Goal: Contribute content: Contribute content

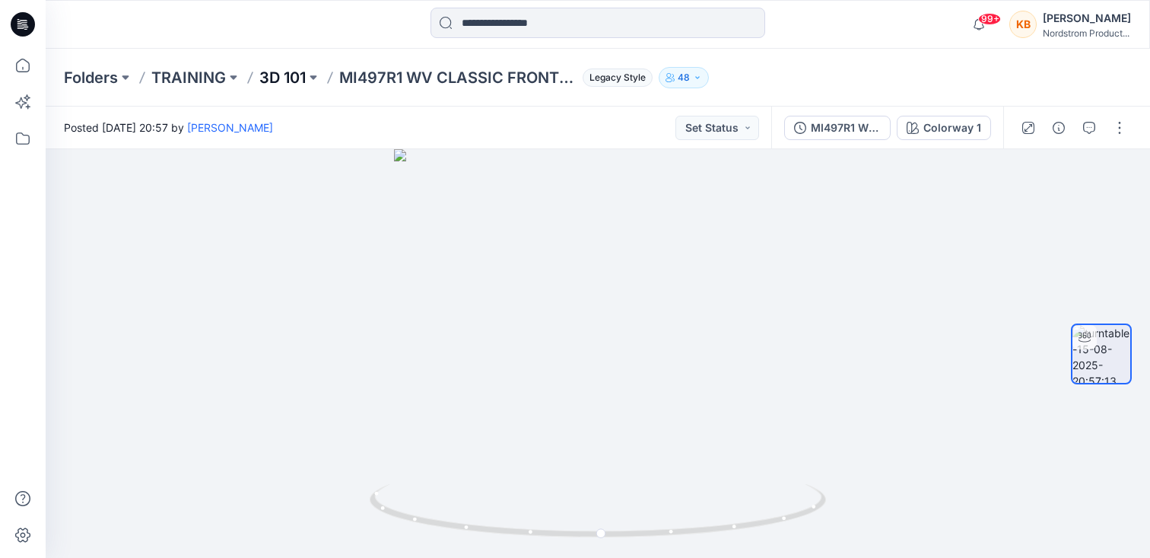
click at [288, 80] on p "3D 101" at bounding box center [282, 77] width 46 height 21
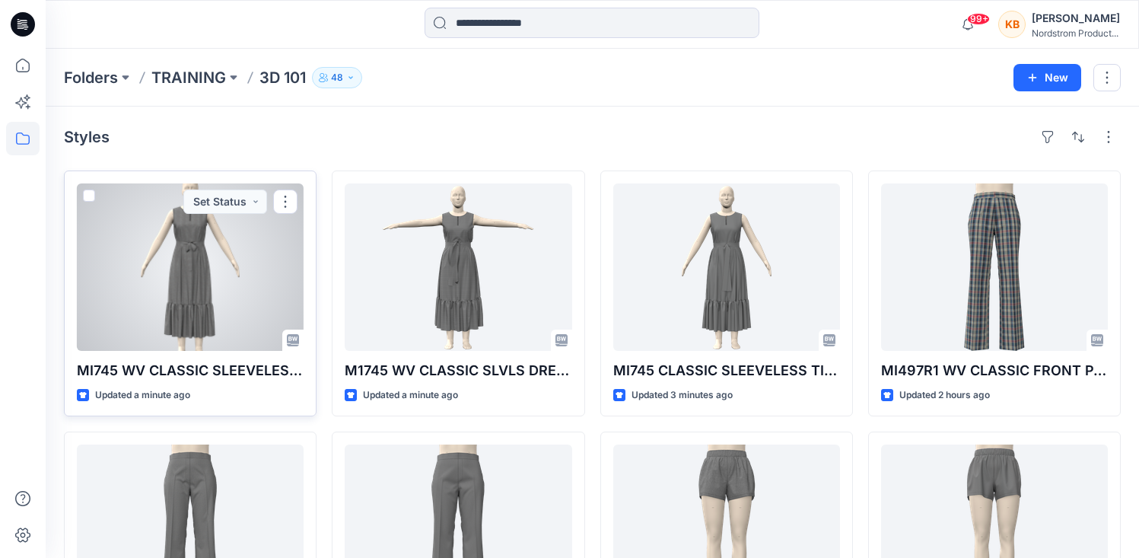
click at [252, 263] on div at bounding box center [190, 266] width 227 height 167
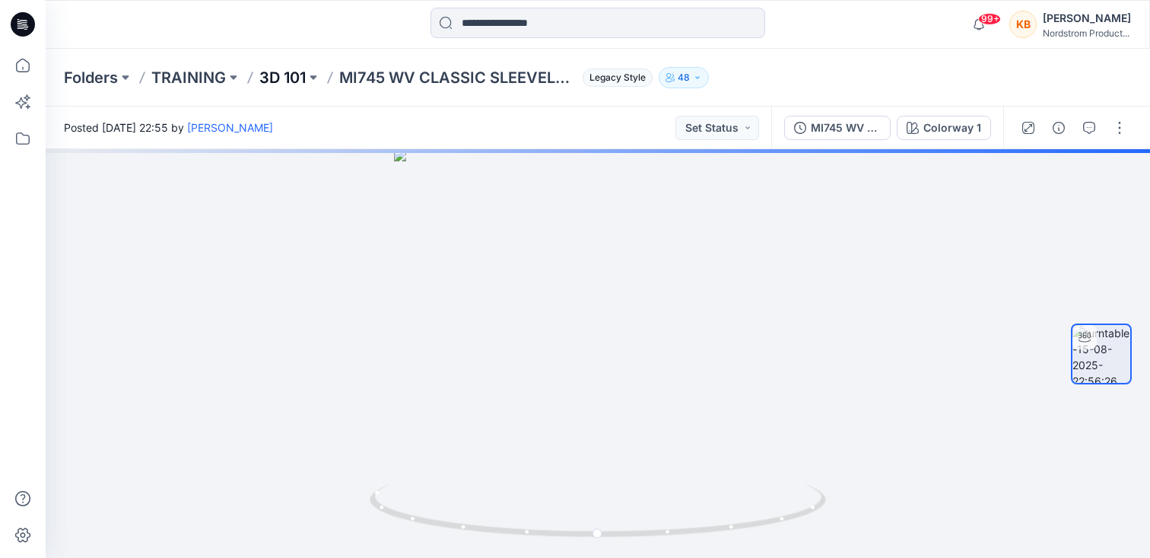
click at [294, 79] on p "3D 101" at bounding box center [282, 77] width 46 height 21
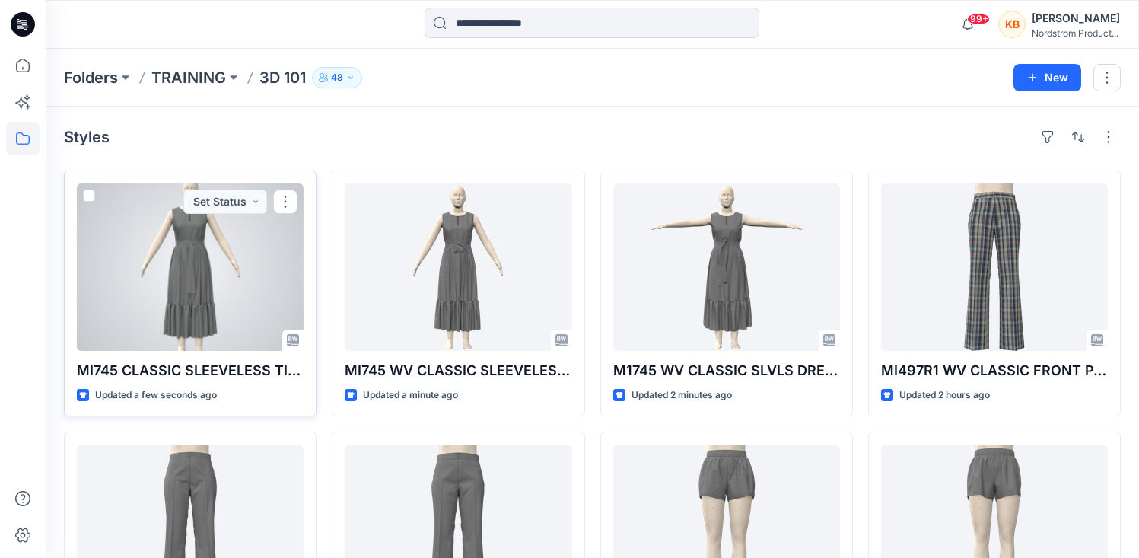
click at [246, 297] on div at bounding box center [190, 266] width 227 height 167
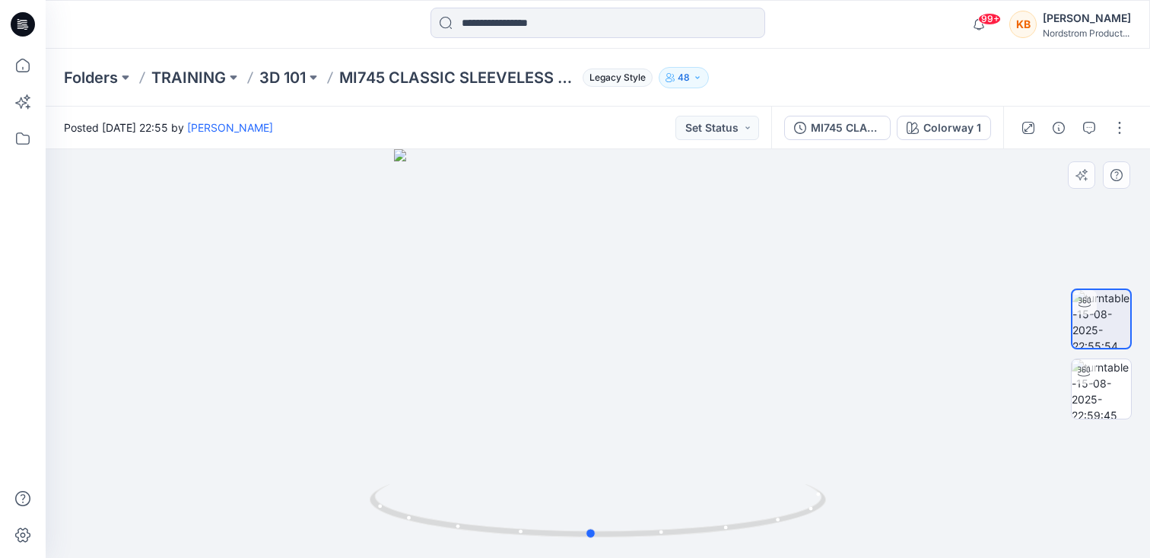
drag, startPoint x: 755, startPoint y: 354, endPoint x: 747, endPoint y: 357, distance: 8.5
click at [747, 357] on div at bounding box center [598, 353] width 1104 height 408
click at [930, 79] on div "Folders TRAINING 3D 101 MI745 CLASSIC SLEEVELESS TIER DRESS Legacy Style 48" at bounding box center [538, 77] width 949 height 21
click at [1117, 125] on button "button" at bounding box center [1119, 128] width 24 height 24
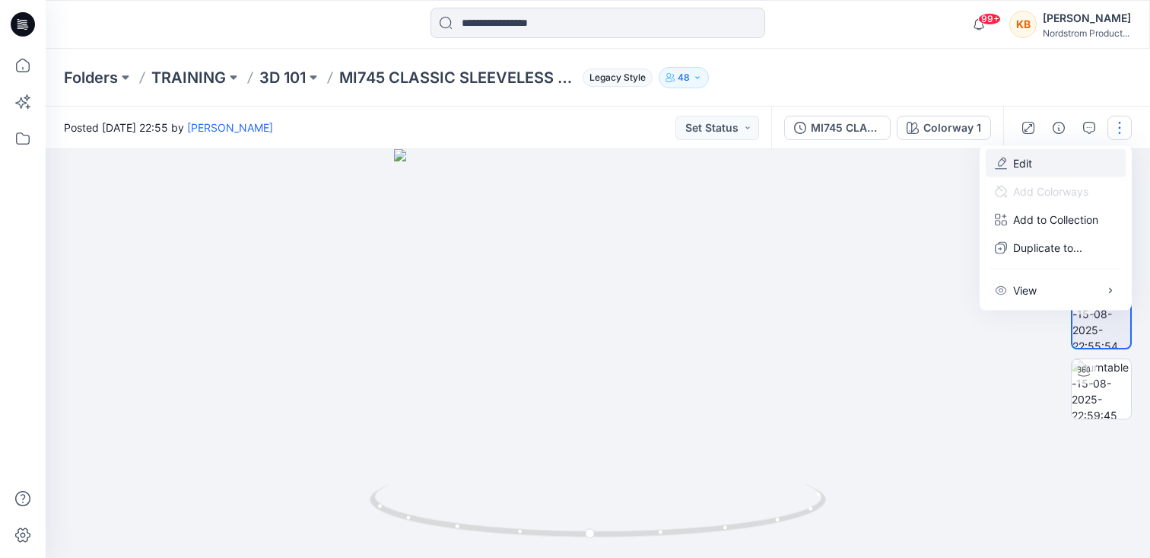
click at [1031, 160] on p "Edit" at bounding box center [1022, 163] width 19 height 16
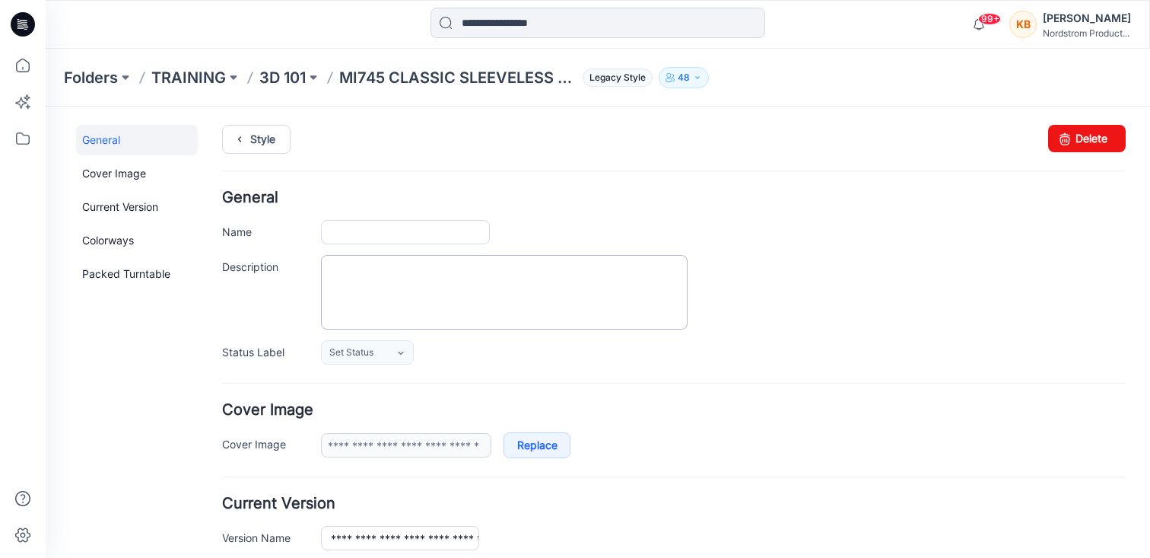
type input "**********"
click at [368, 278] on textarea "Description" at bounding box center [504, 292] width 367 height 75
paste textarea "**********"
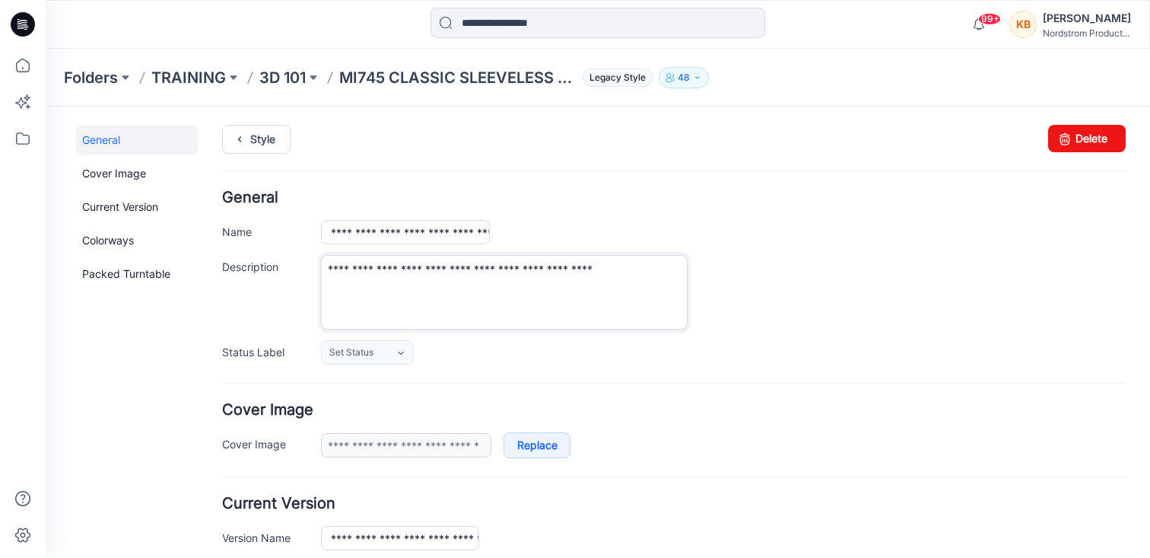
type textarea "**********"
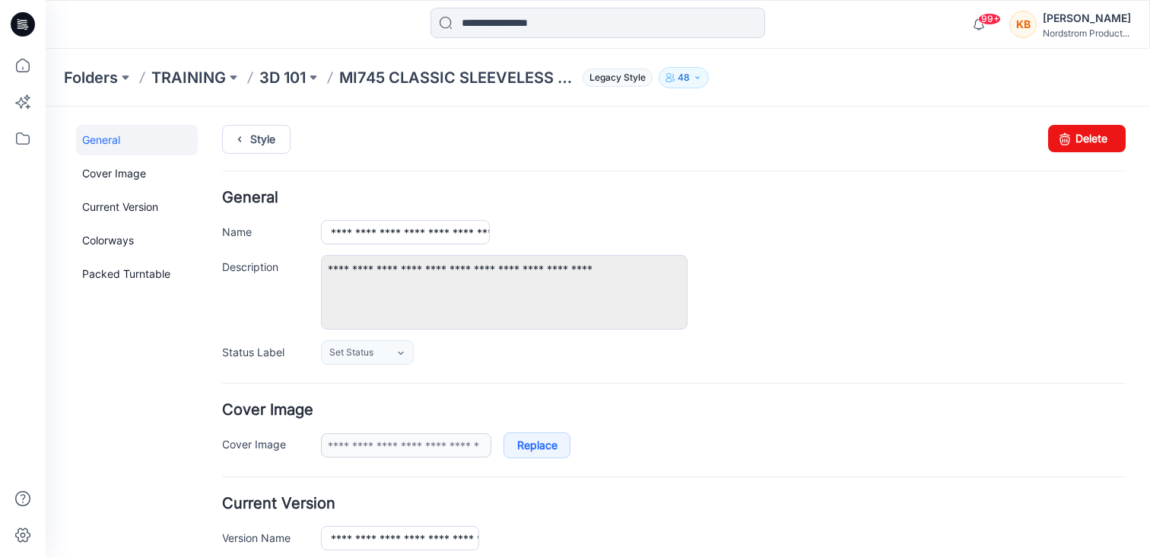
click at [756, 240] on div "**********" at bounding box center [723, 232] width 805 height 24
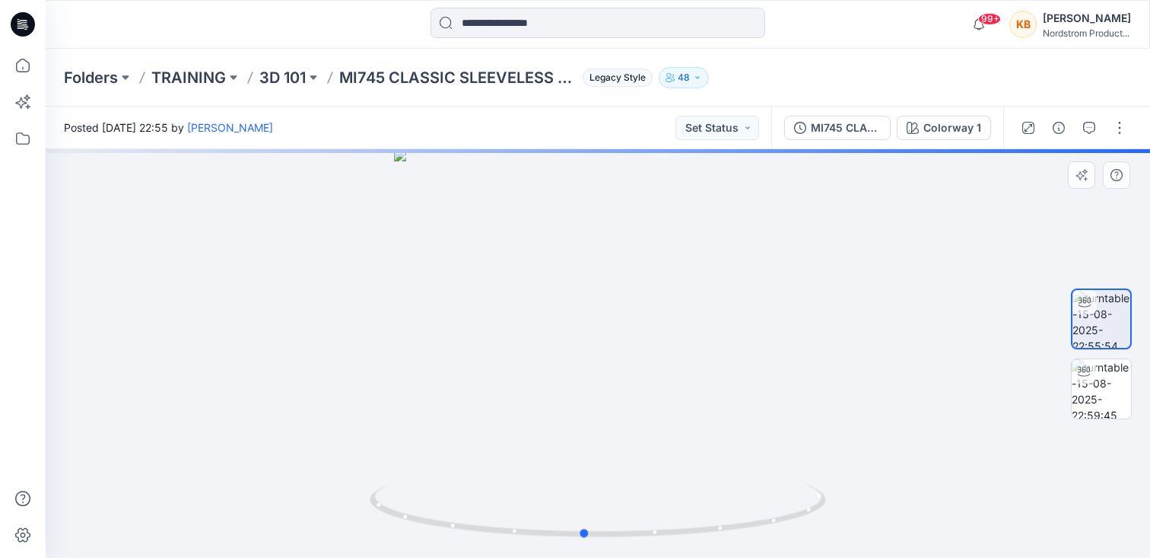
drag, startPoint x: 752, startPoint y: 350, endPoint x: 738, endPoint y: 353, distance: 14.8
click at [738, 353] on div at bounding box center [598, 353] width 1104 height 408
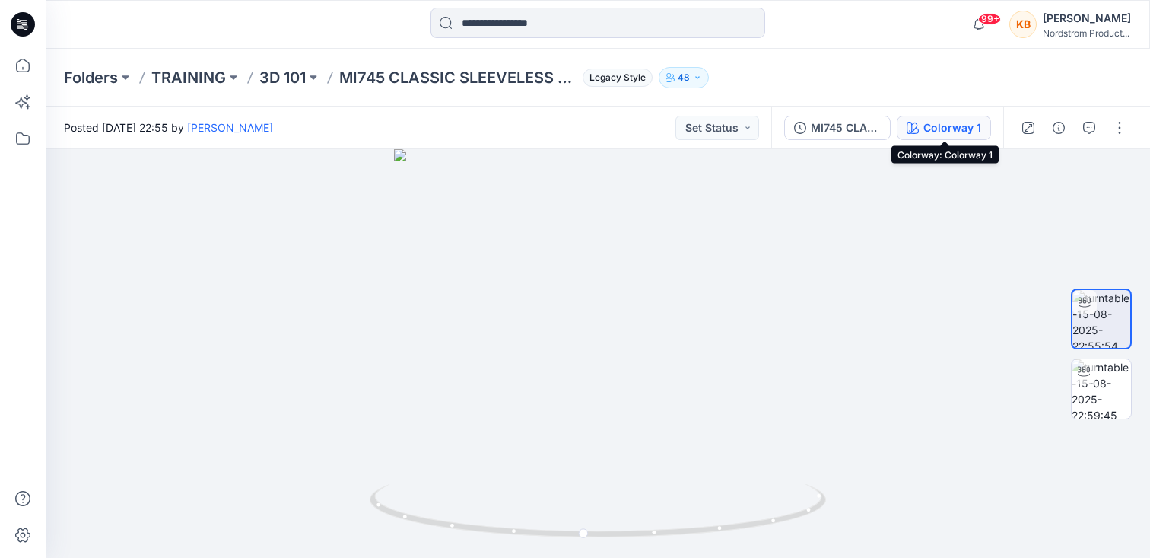
click at [952, 129] on div "Colorway 1" at bounding box center [952, 127] width 58 height 17
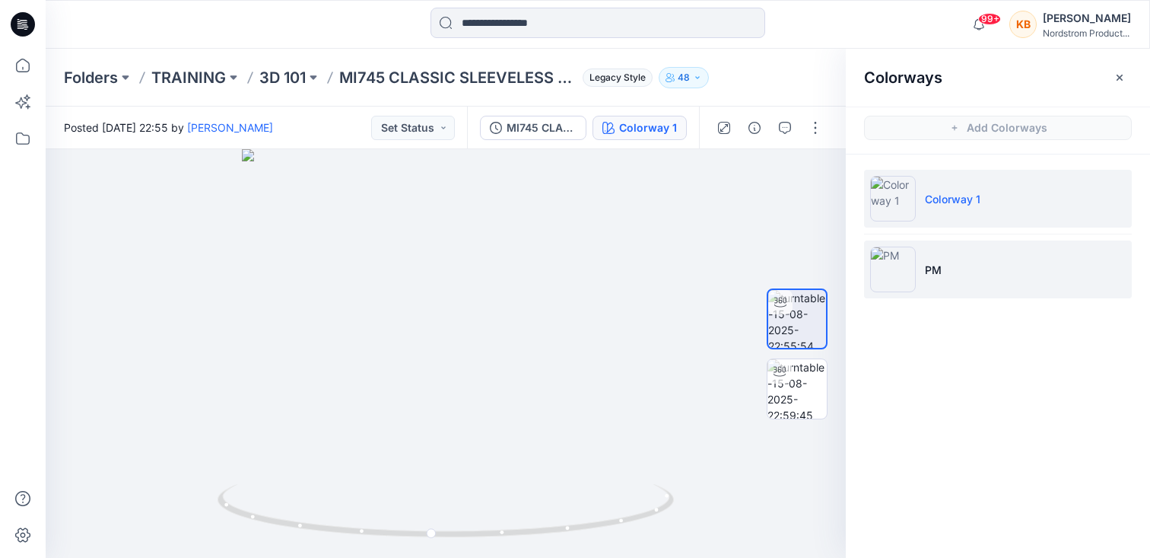
click at [934, 269] on p "PM" at bounding box center [933, 270] width 17 height 16
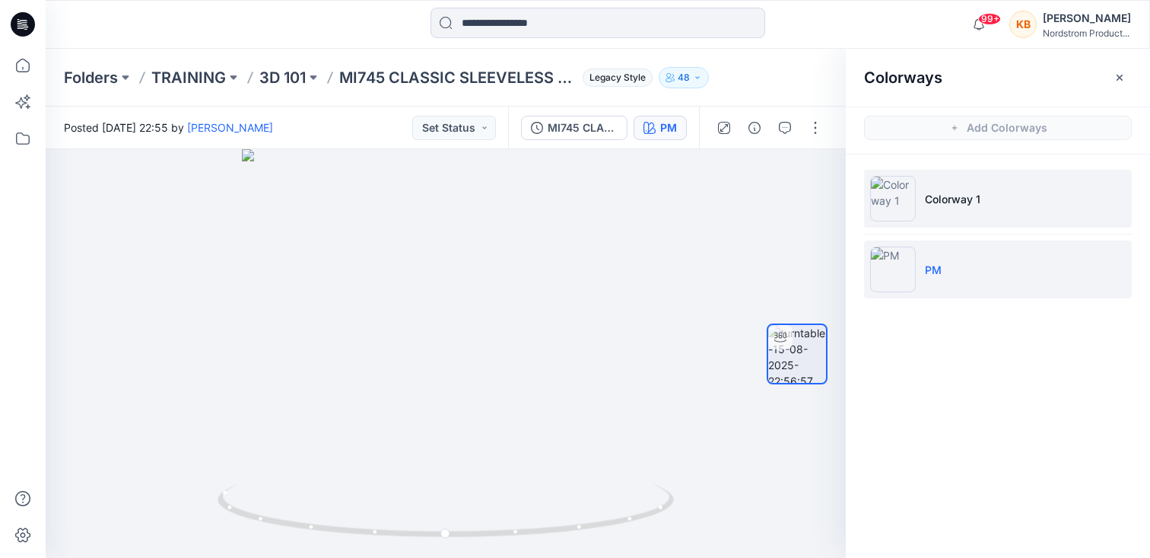
click at [953, 201] on p "Colorway 1" at bounding box center [953, 199] width 56 height 16
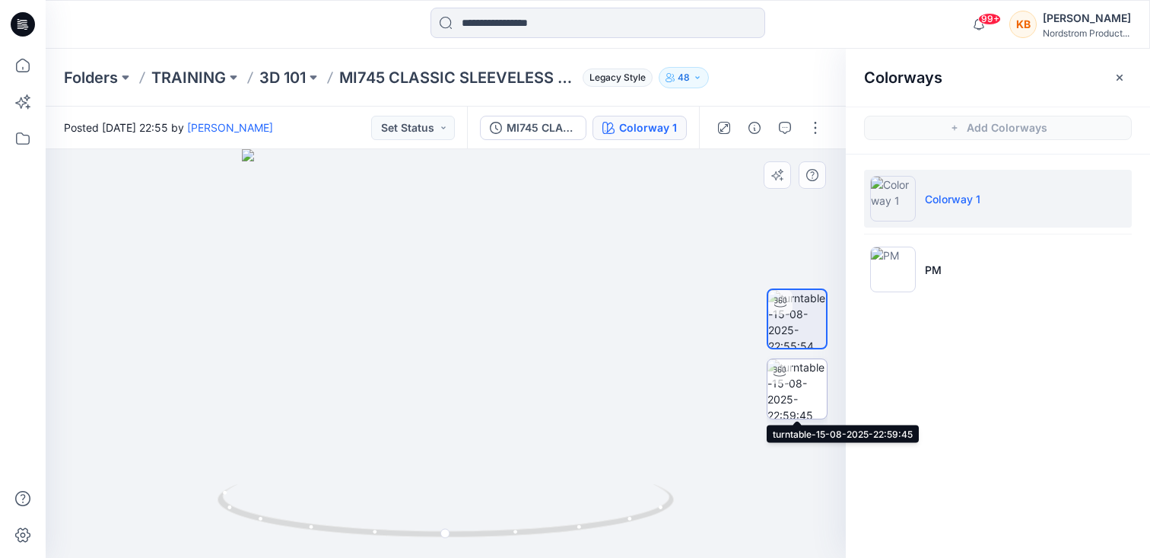
click at [812, 397] on img at bounding box center [796, 388] width 59 height 59
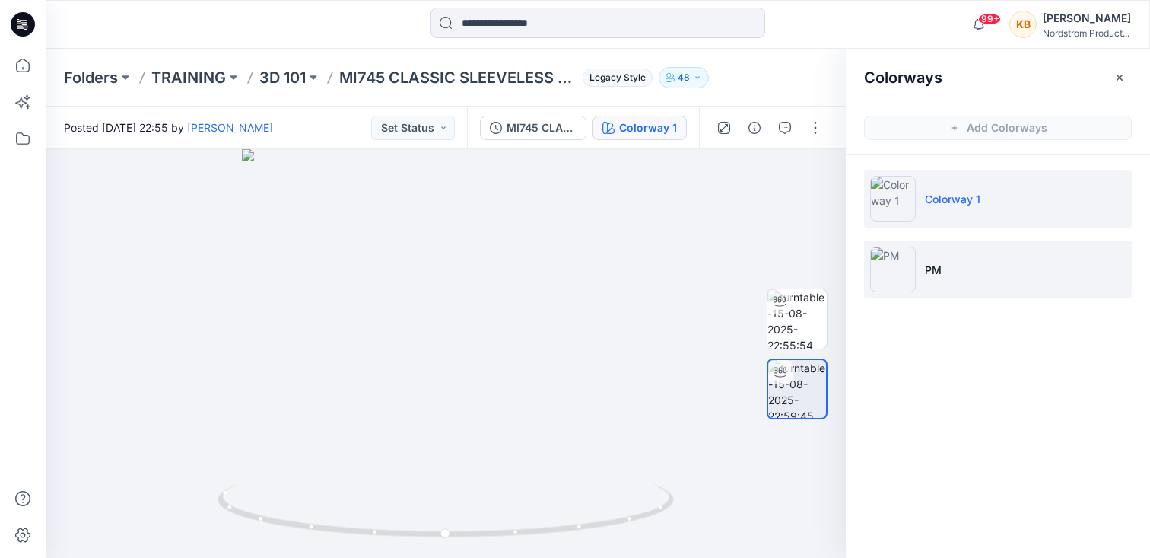
click at [944, 275] on li "PM" at bounding box center [998, 269] width 268 height 58
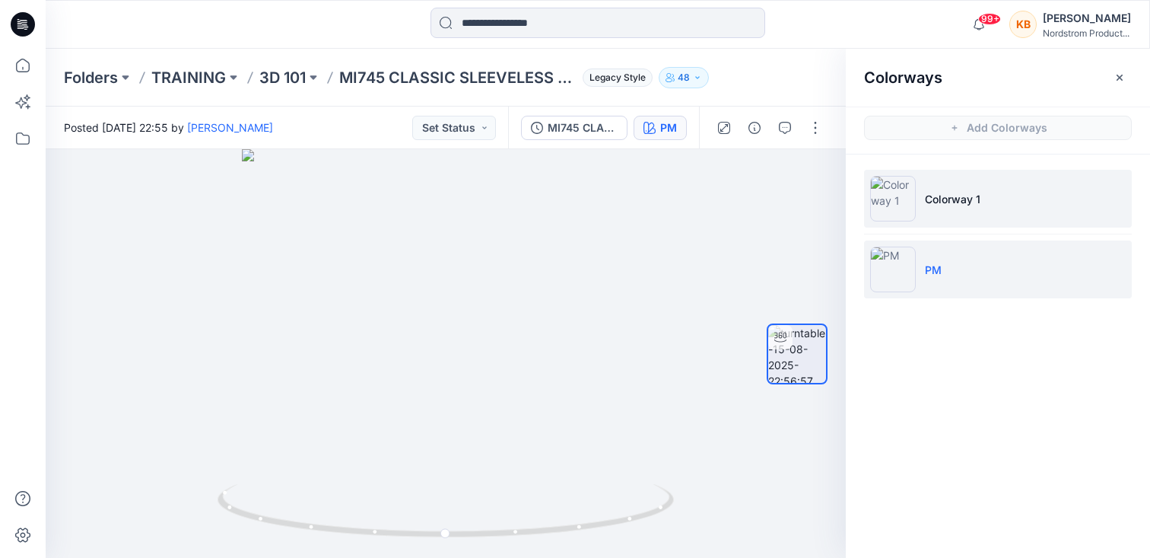
click at [958, 202] on p "Colorway 1" at bounding box center [953, 199] width 56 height 16
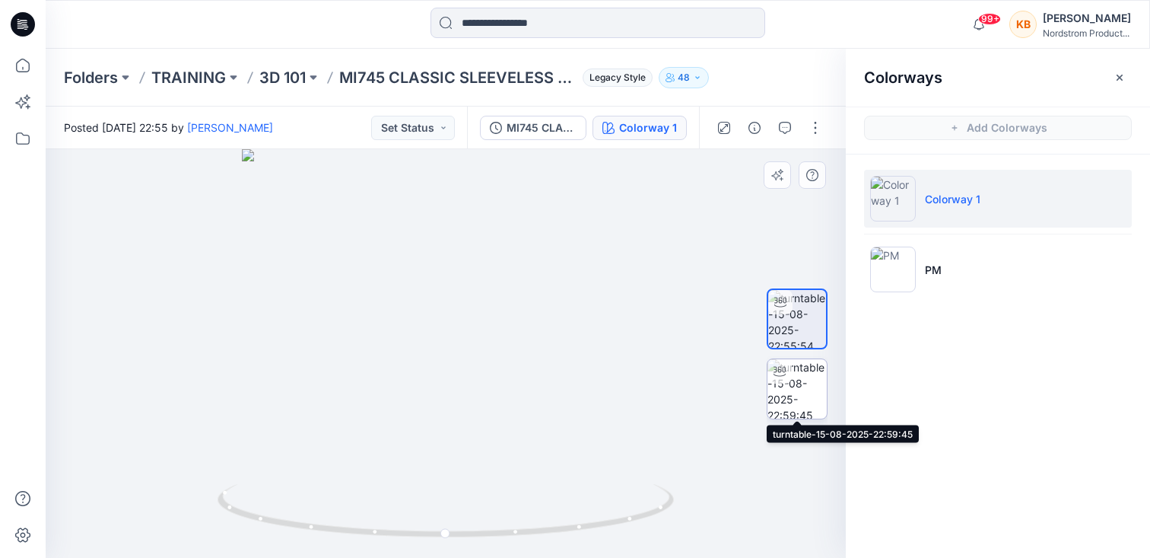
click at [818, 396] on img at bounding box center [796, 388] width 59 height 59
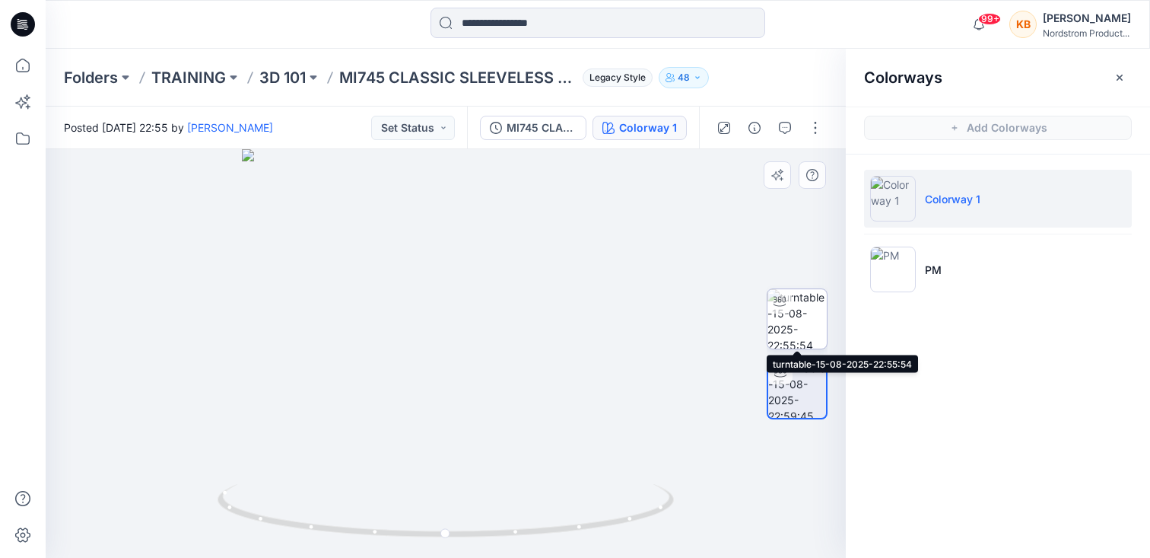
click at [780, 328] on img at bounding box center [796, 318] width 59 height 59
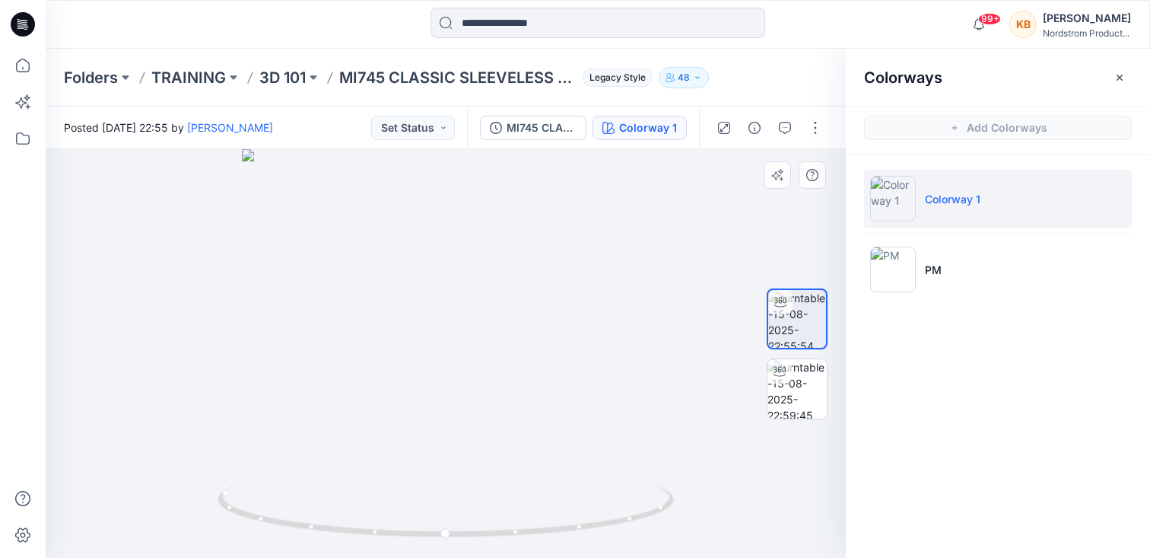
drag, startPoint x: 761, startPoint y: 440, endPoint x: 760, endPoint y: 450, distance: 10.0
click at [761, 440] on div at bounding box center [796, 354] width 97 height 222
drag, startPoint x: 954, startPoint y: 357, endPoint x: 929, endPoint y: 351, distance: 26.0
click at [955, 357] on div "Colorways Add Colorways Colorway 1 PM" at bounding box center [998, 303] width 304 height 509
click at [646, 127] on div "Colorway 1" at bounding box center [648, 127] width 58 height 17
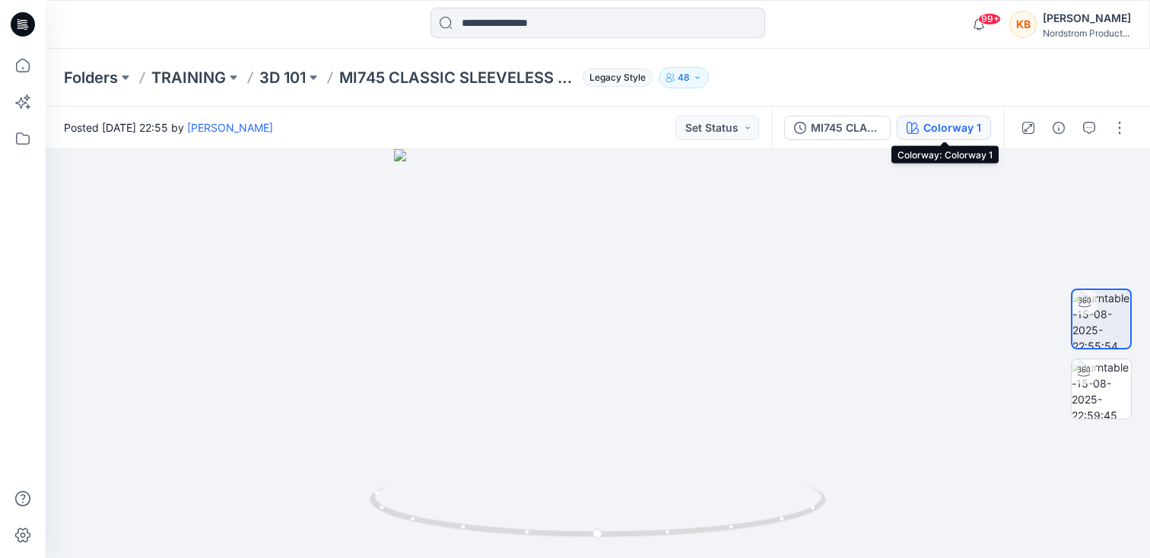
click at [952, 129] on div "Colorway 1" at bounding box center [952, 127] width 58 height 17
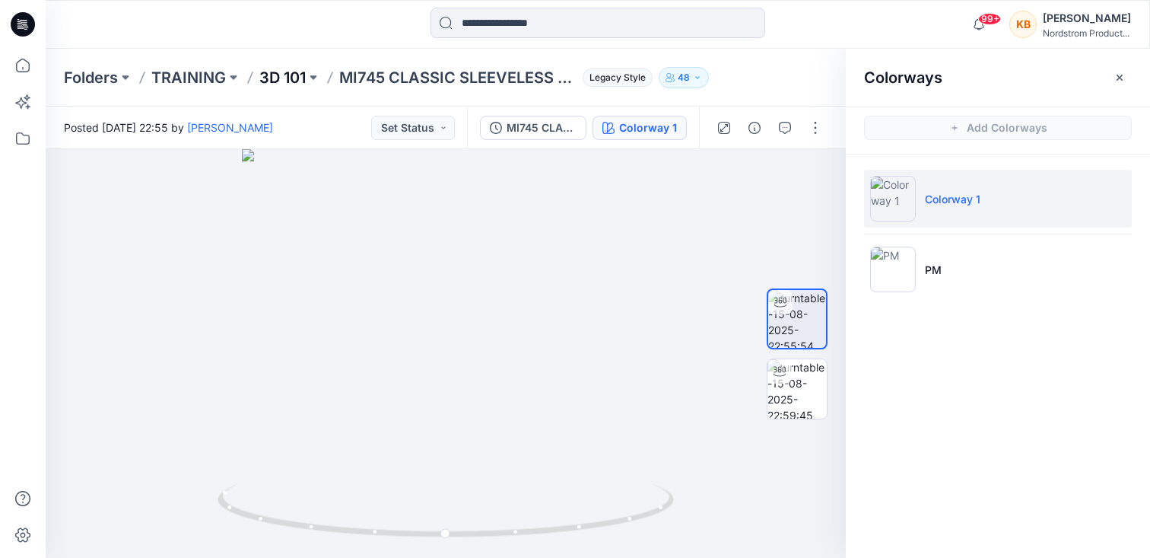
click at [283, 76] on p "3D 101" at bounding box center [282, 77] width 46 height 21
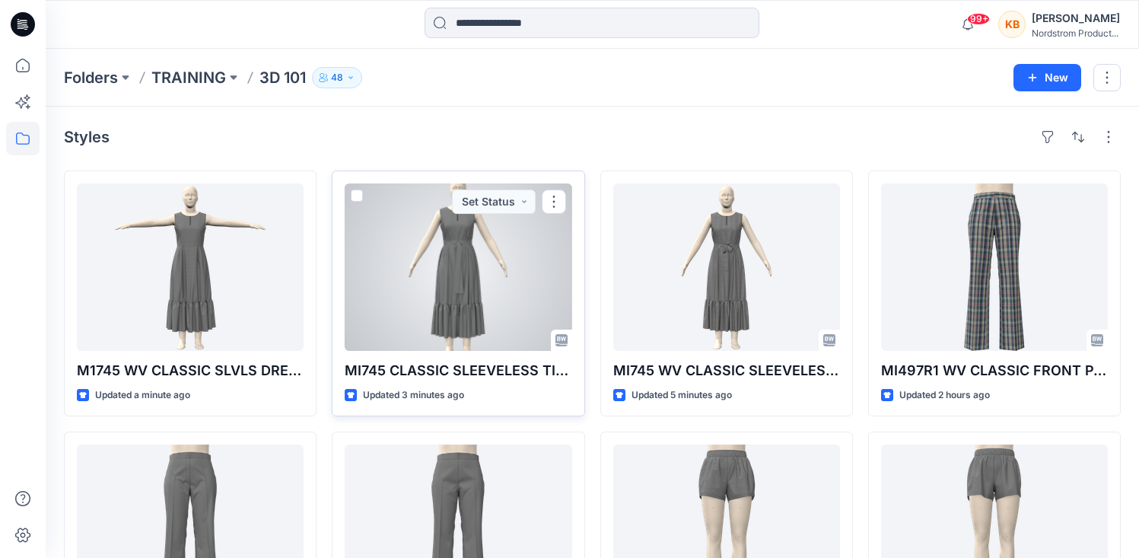
click at [516, 237] on div at bounding box center [458, 266] width 227 height 167
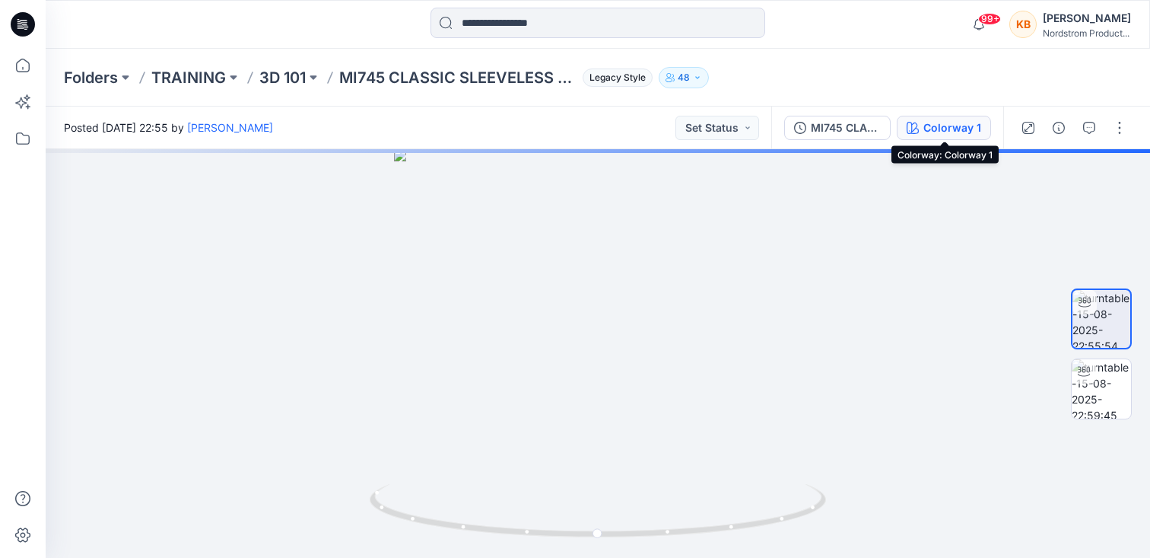
click at [939, 124] on div "Colorway 1" at bounding box center [952, 127] width 58 height 17
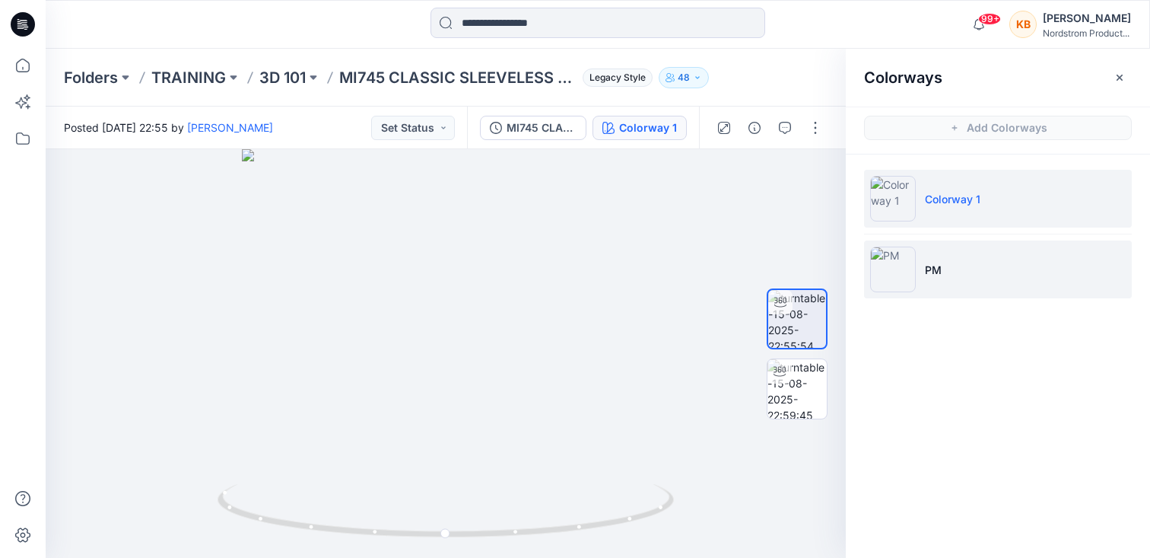
click at [910, 272] on img at bounding box center [893, 269] width 46 height 46
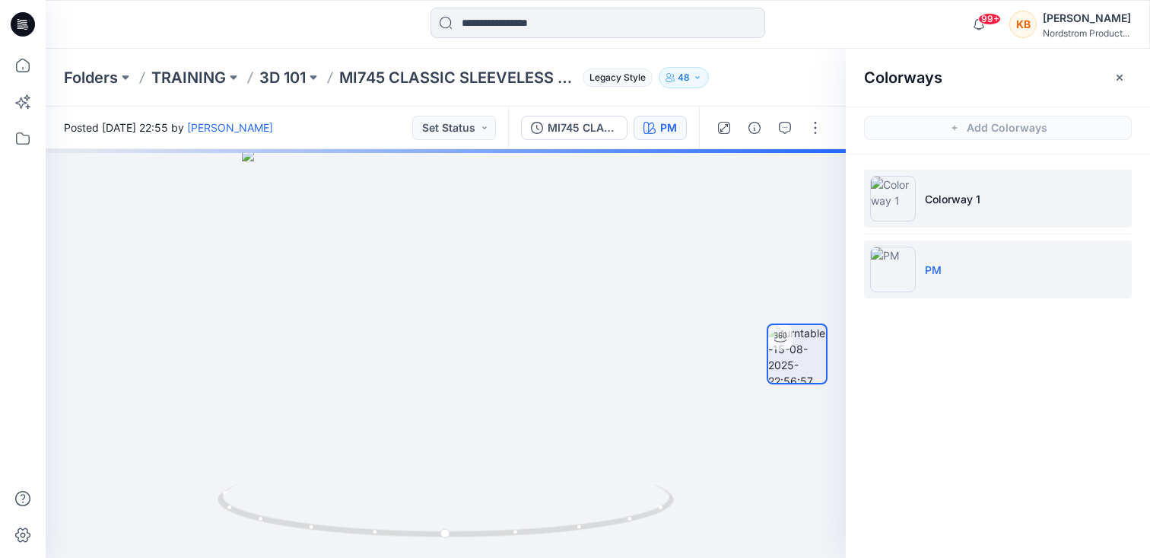
click at [952, 199] on p "Colorway 1" at bounding box center [953, 199] width 56 height 16
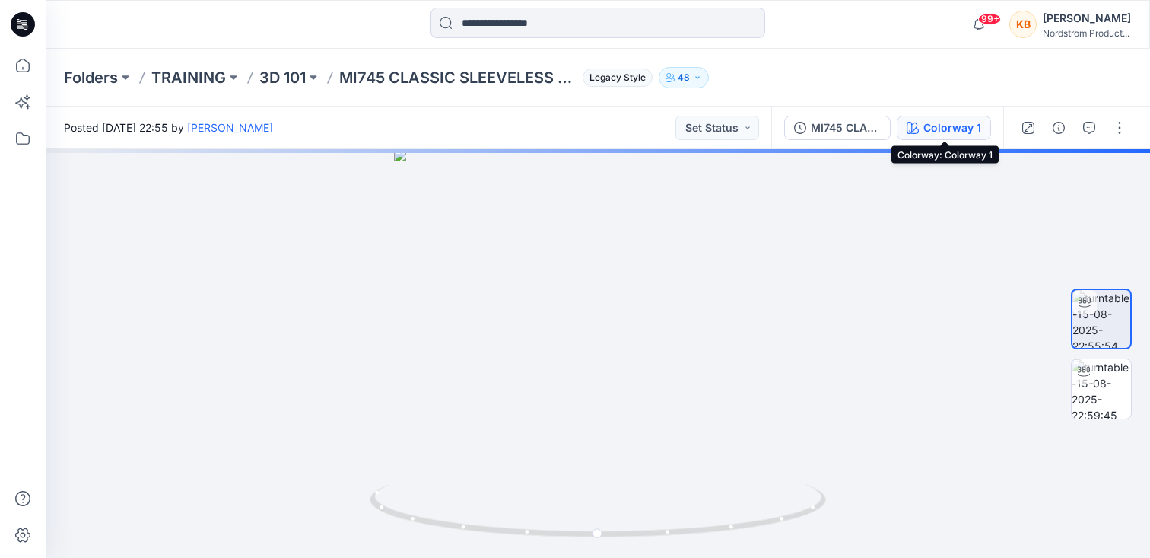
click at [943, 130] on div "Colorway 1" at bounding box center [952, 127] width 58 height 17
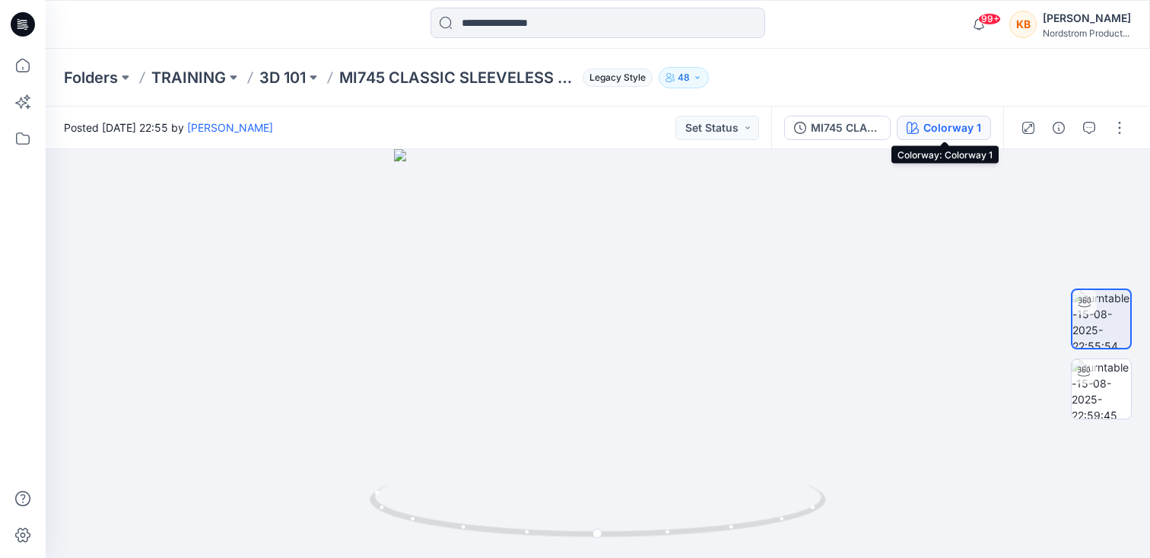
click at [953, 130] on div "Colorway 1" at bounding box center [952, 127] width 58 height 17
click at [945, 132] on div "Colorway 1" at bounding box center [952, 127] width 58 height 17
click at [939, 124] on div "Colorway 1" at bounding box center [952, 127] width 58 height 17
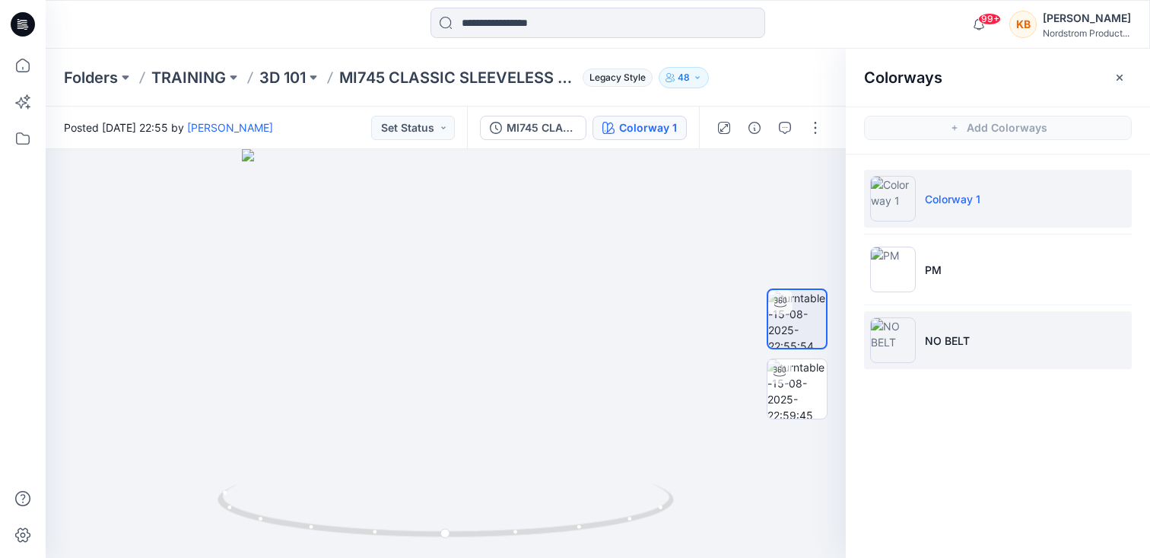
click at [949, 338] on p "NO BELT" at bounding box center [947, 340] width 45 height 16
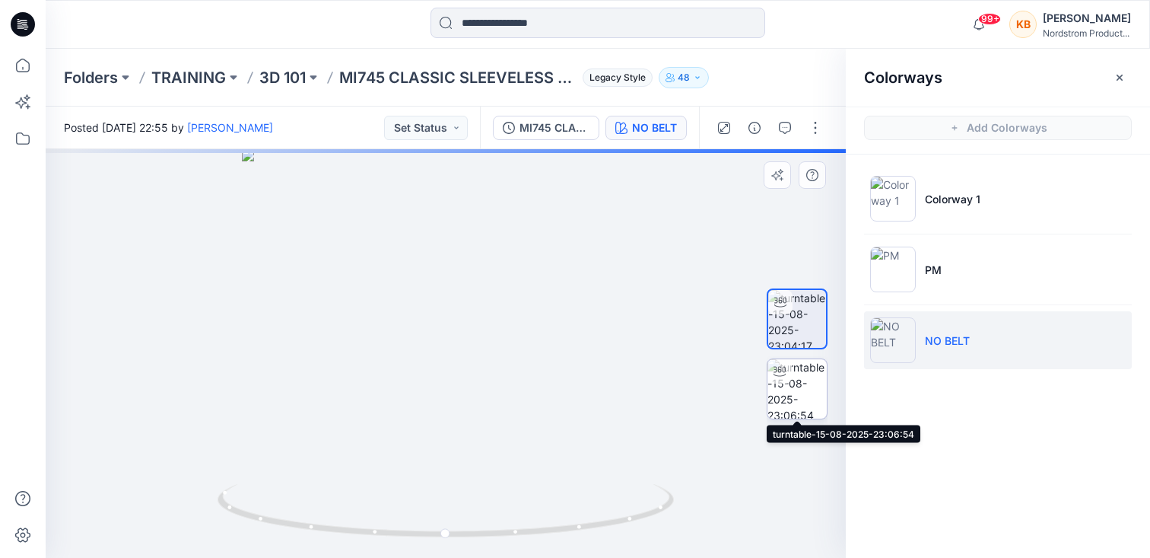
click at [793, 396] on img at bounding box center [796, 388] width 59 height 59
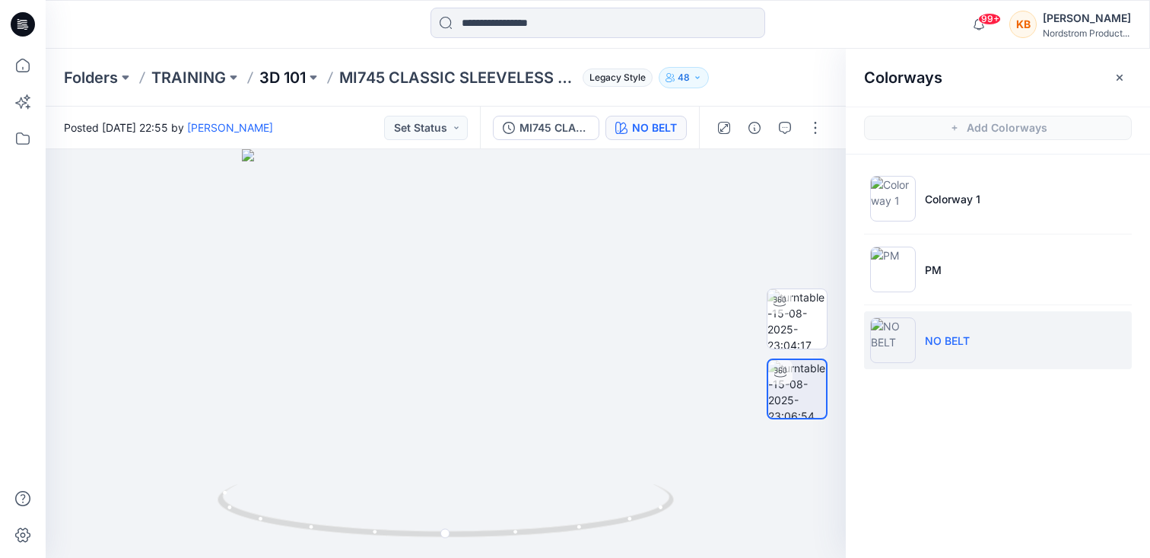
click at [284, 78] on p "3D 101" at bounding box center [282, 77] width 46 height 21
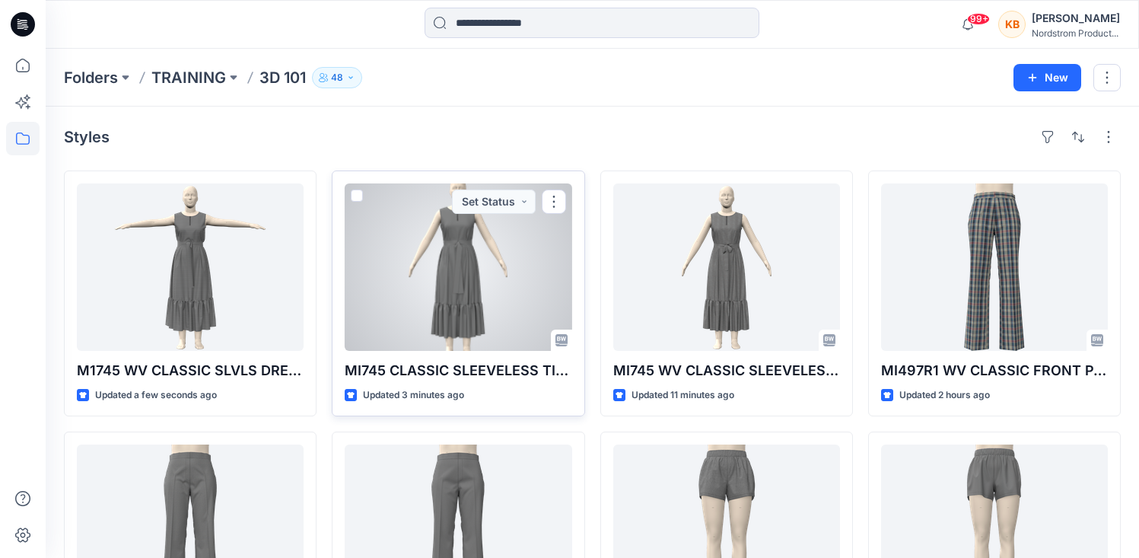
click at [437, 254] on div at bounding box center [458, 266] width 227 height 167
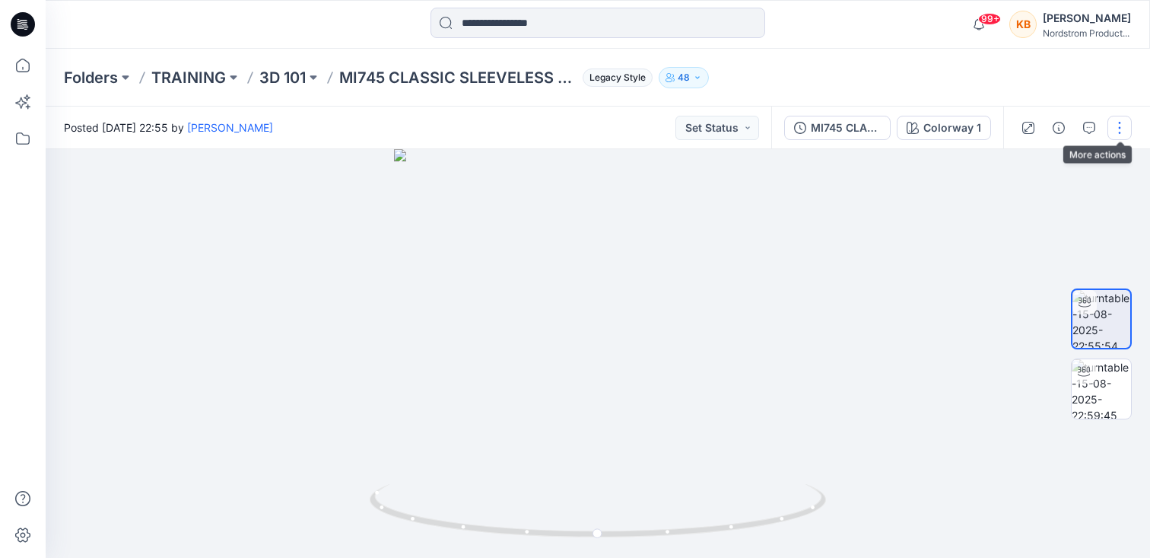
click at [1120, 119] on button "button" at bounding box center [1119, 128] width 24 height 24
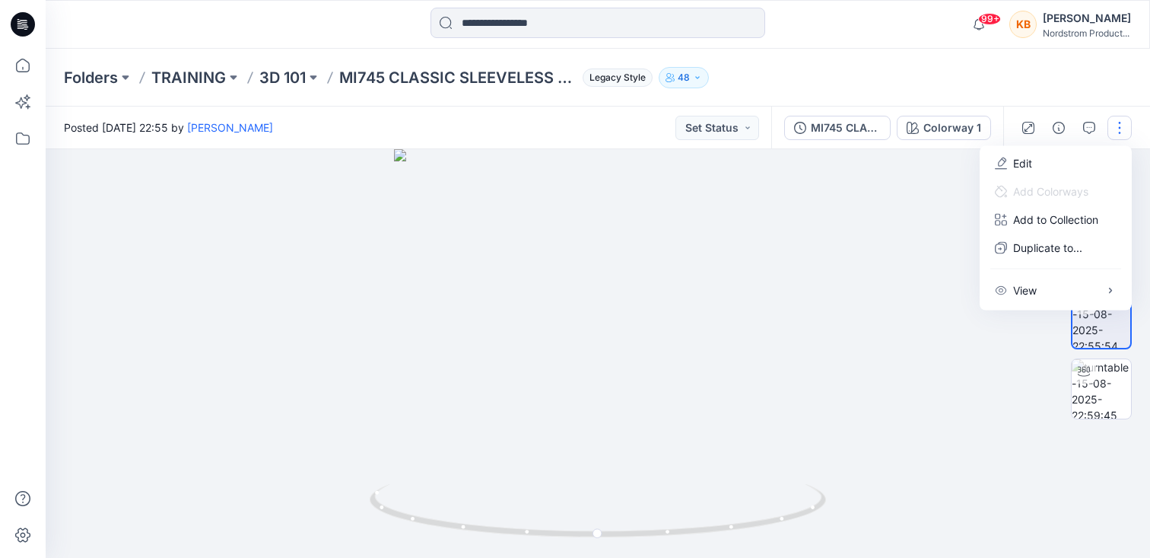
click at [1050, 83] on div "Folders TRAINING 3D 101 MI745 CLASSIC SLEEVELESS TIER DRESS Legacy Style 48" at bounding box center [598, 78] width 1104 height 58
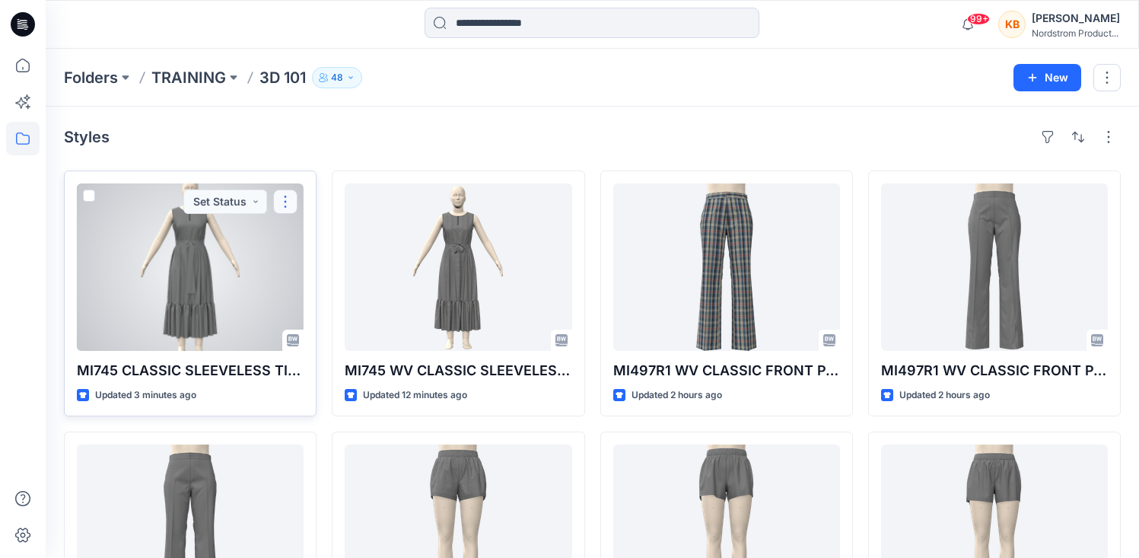
click at [284, 204] on button "button" at bounding box center [285, 201] width 24 height 24
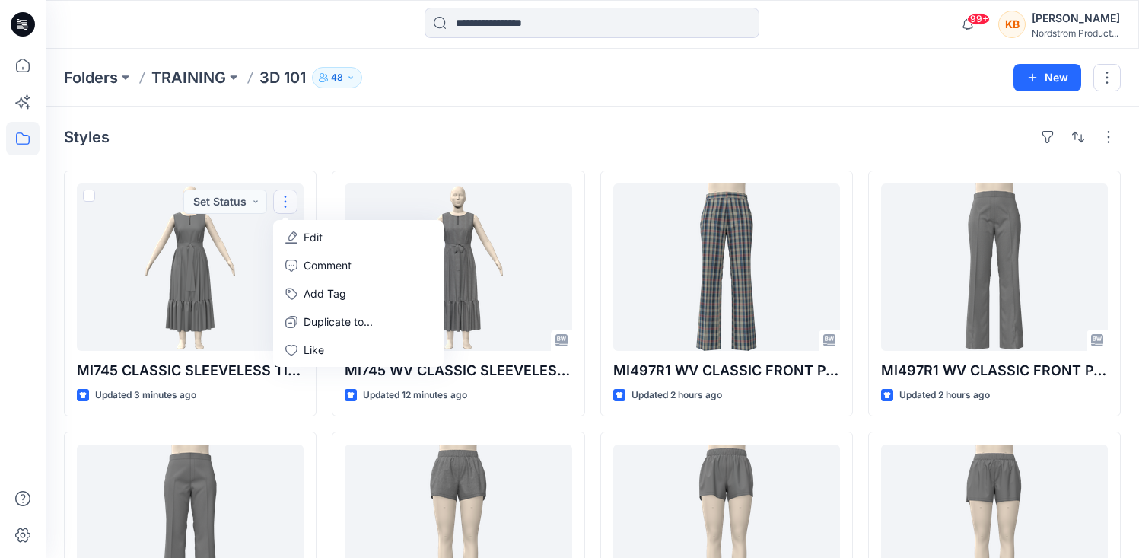
click at [314, 151] on div "Styles MI745 CLASSIC SLEEVELESS TIER DRESS Updated 3 minutes ago Set Status Edi…" at bounding box center [592, 558] width 1093 height 904
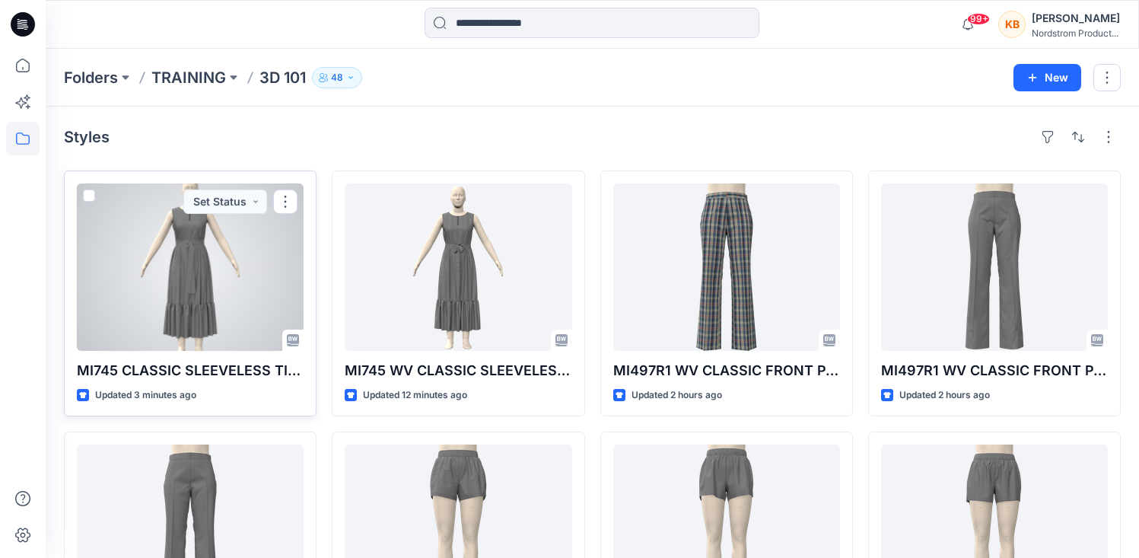
click at [90, 192] on span at bounding box center [89, 195] width 12 height 12
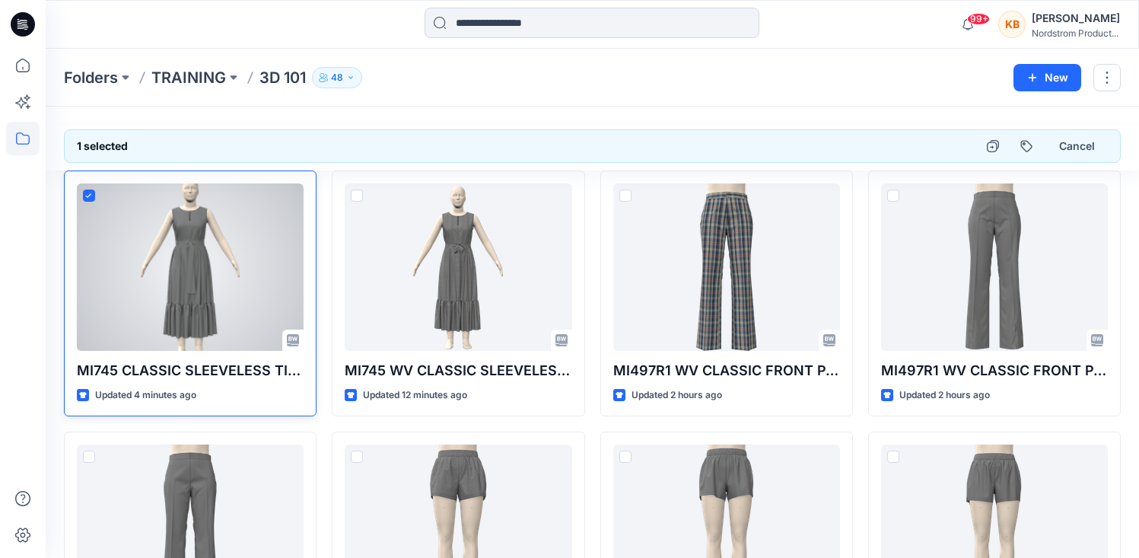
click at [89, 195] on icon at bounding box center [89, 195] width 6 height 4
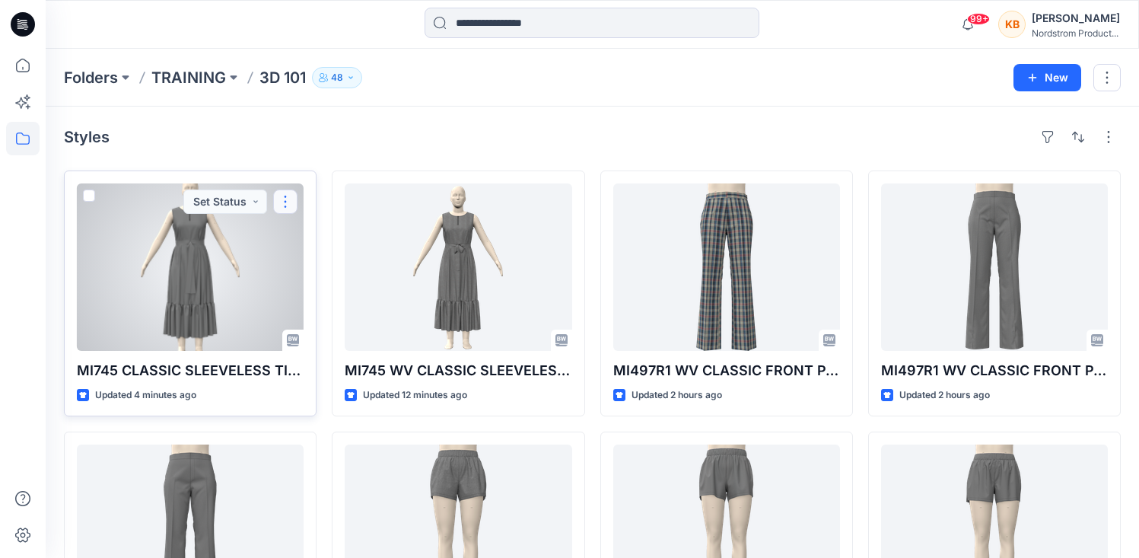
click at [290, 197] on button "button" at bounding box center [285, 201] width 24 height 24
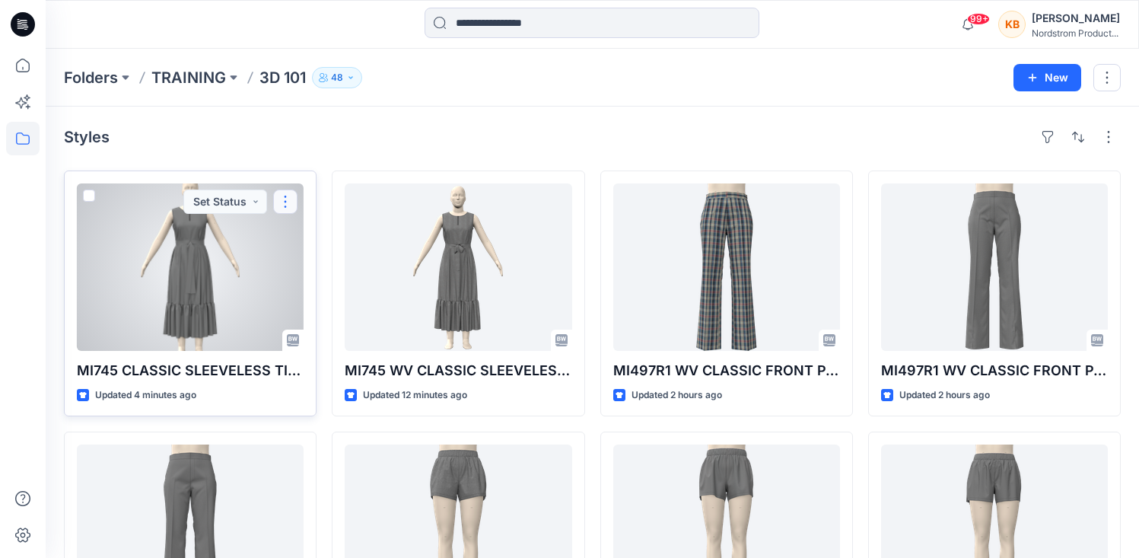
click at [290, 205] on button "button" at bounding box center [285, 201] width 24 height 24
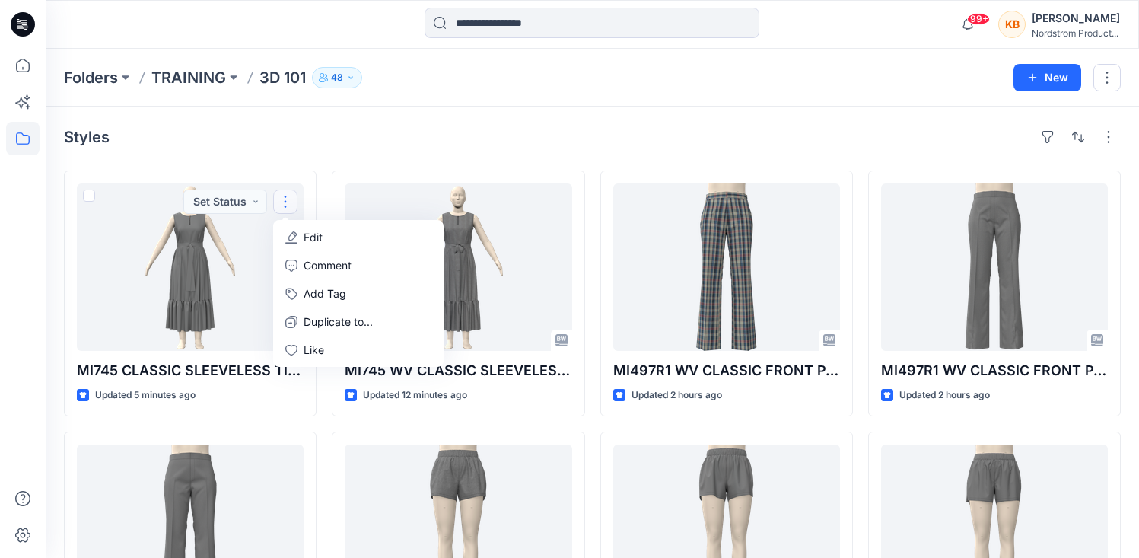
click at [300, 148] on div "Styles" at bounding box center [592, 137] width 1056 height 24
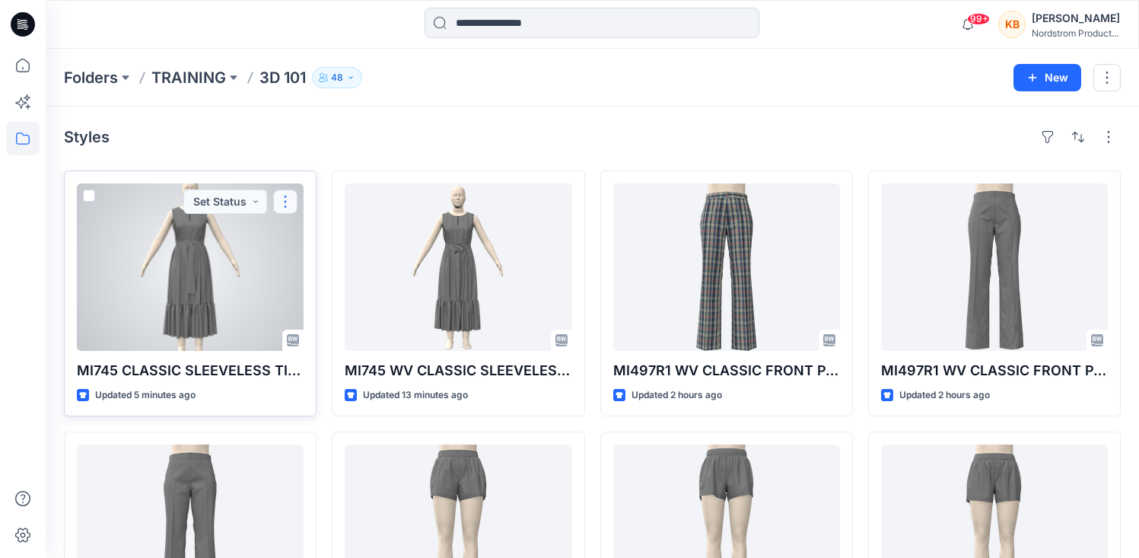
click at [282, 204] on button "button" at bounding box center [285, 201] width 24 height 24
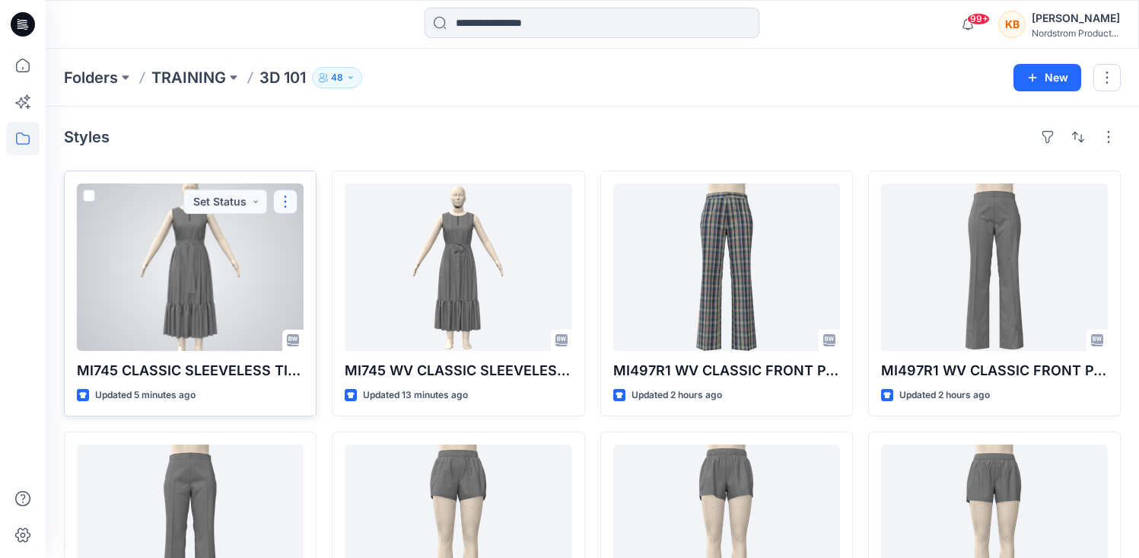
click at [287, 202] on button "button" at bounding box center [285, 201] width 24 height 24
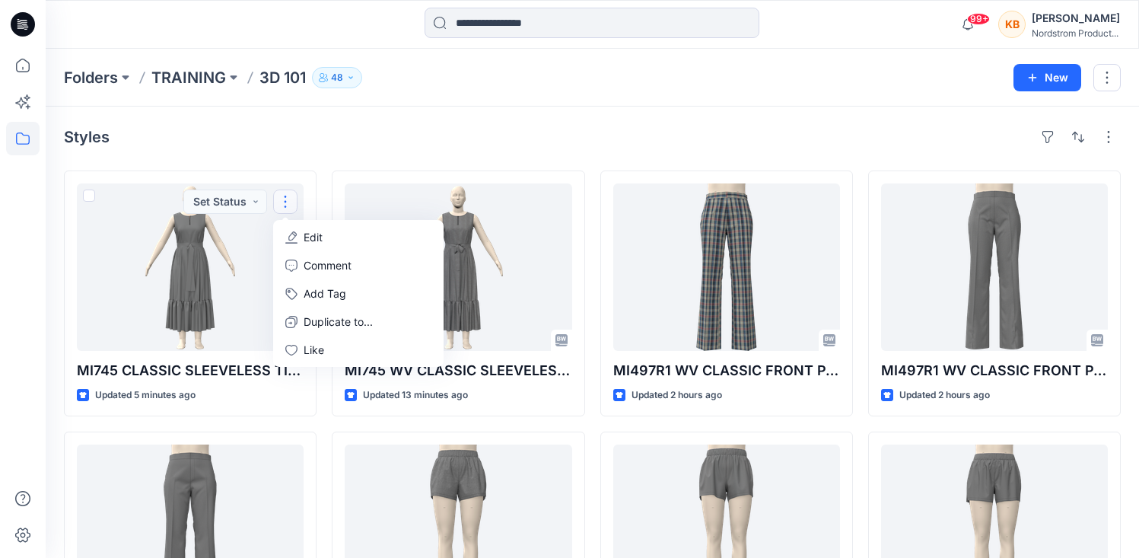
click at [317, 137] on div "Styles" at bounding box center [592, 137] width 1056 height 24
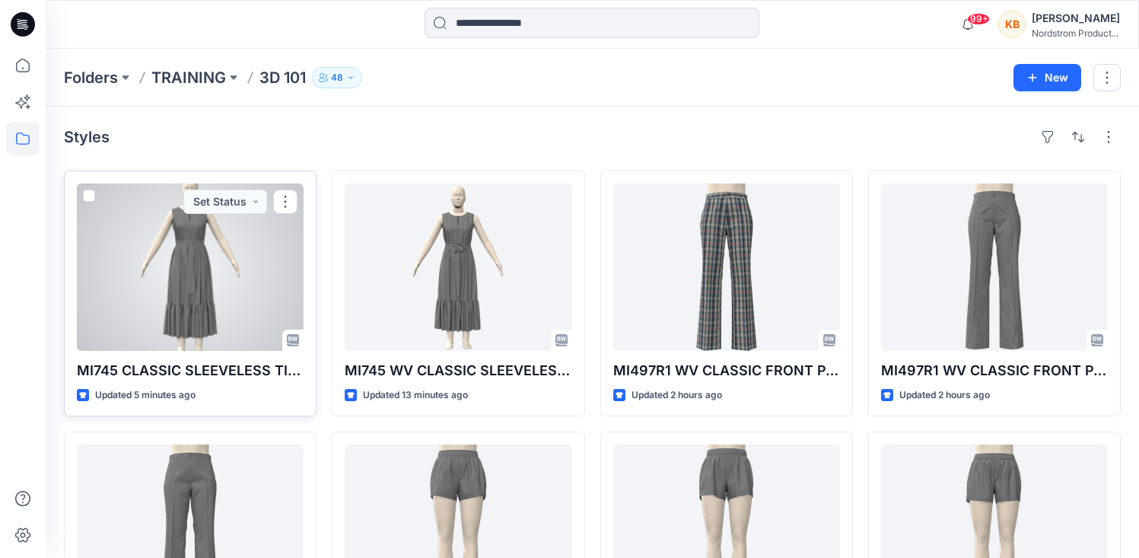
click at [211, 249] on div at bounding box center [190, 266] width 227 height 167
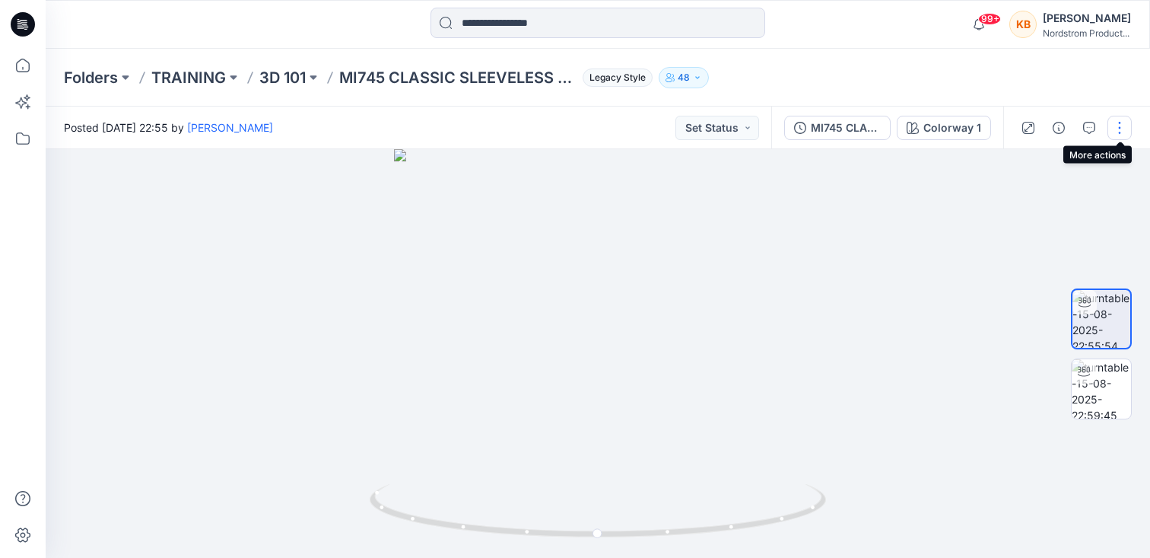
click at [1123, 127] on button "button" at bounding box center [1119, 128] width 24 height 24
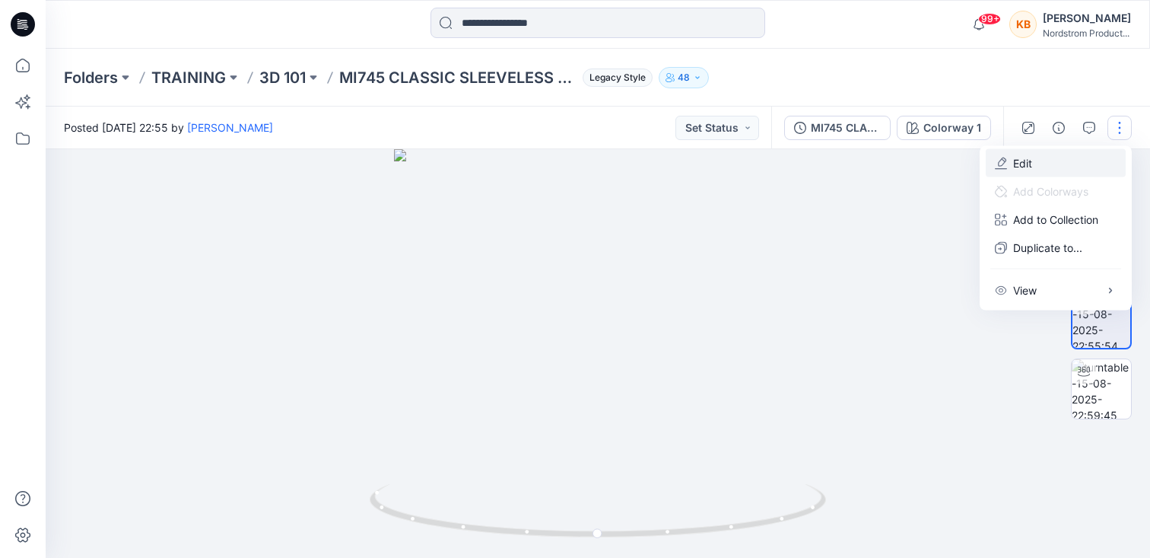
click at [1011, 161] on button "Edit" at bounding box center [1056, 163] width 140 height 28
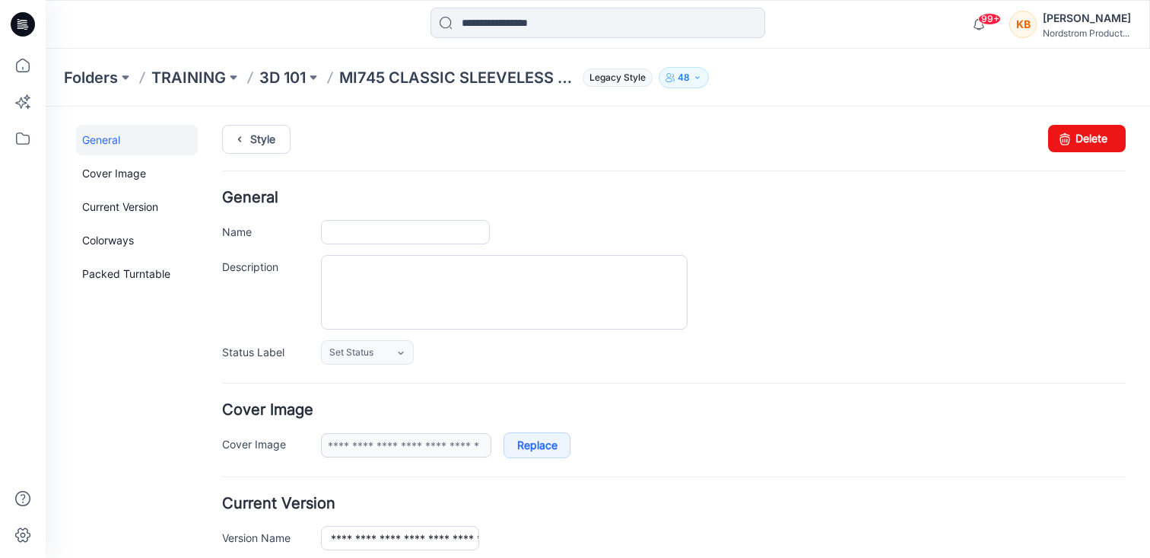
type input "**********"
type textarea "**********"
type input "**********"
click at [1072, 134] on link "Delete" at bounding box center [1087, 138] width 78 height 27
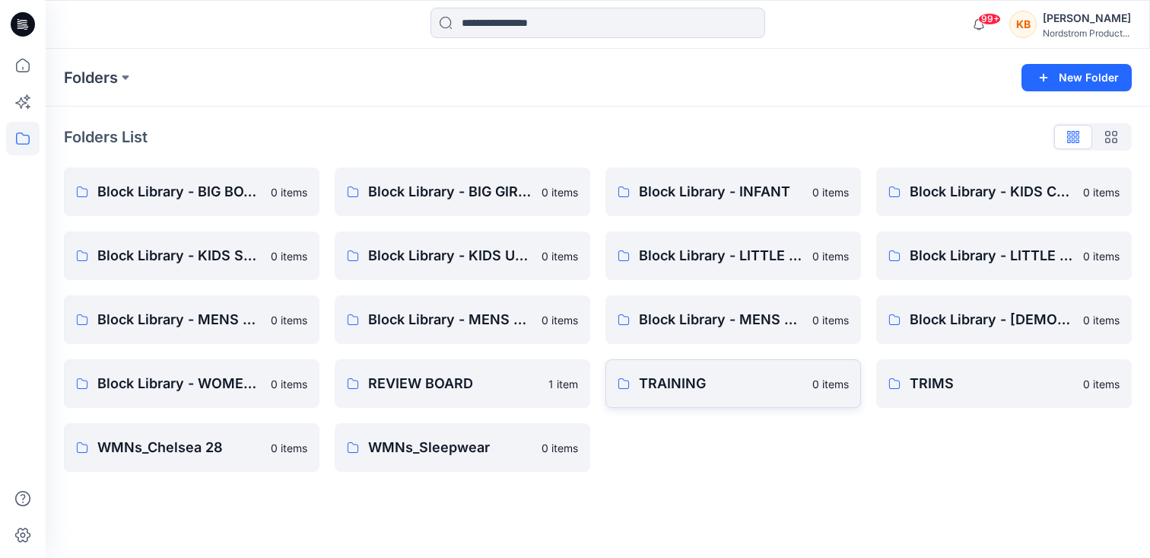
click at [694, 380] on p "TRAINING" at bounding box center [721, 383] width 164 height 21
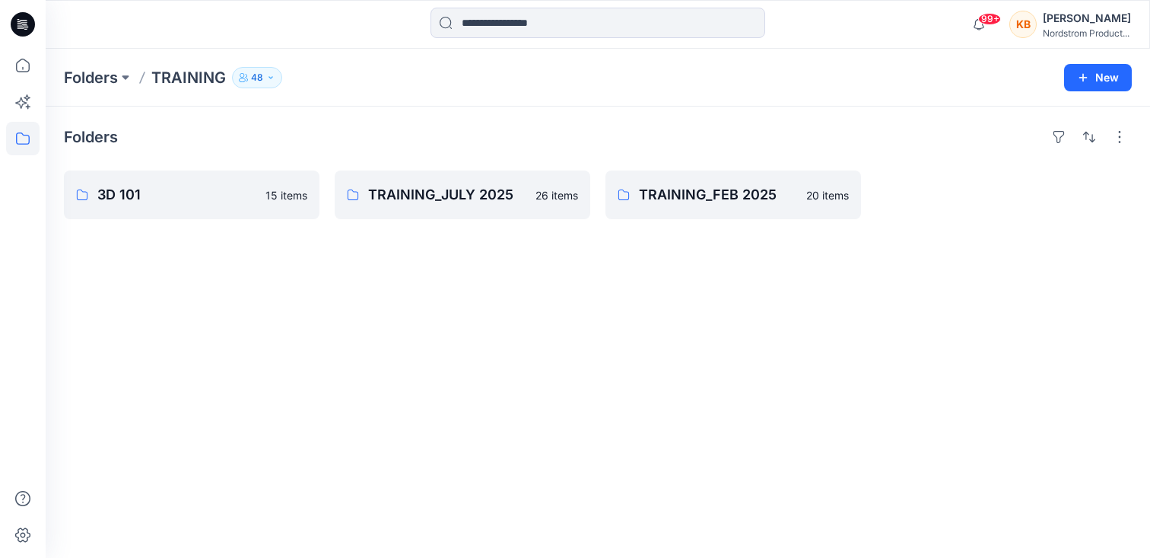
click at [954, 316] on div "Folders 3D 101 15 items TRAINING_JULY 2025 26 items TRAINING_FEB 2025 20 items" at bounding box center [598, 331] width 1104 height 451
click at [119, 194] on p "3D 101" at bounding box center [190, 194] width 186 height 21
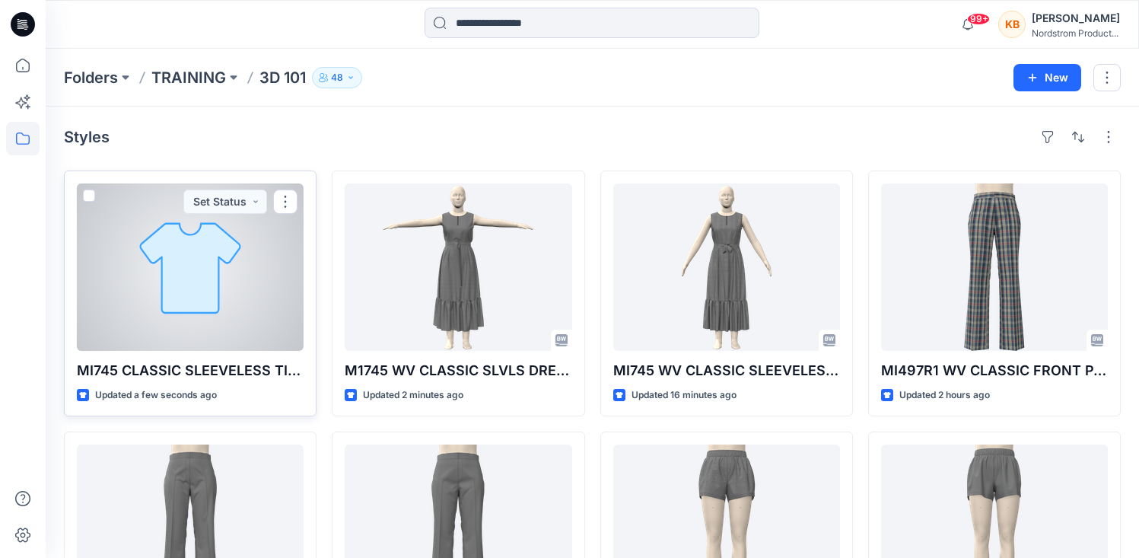
click at [274, 249] on div at bounding box center [190, 266] width 227 height 167
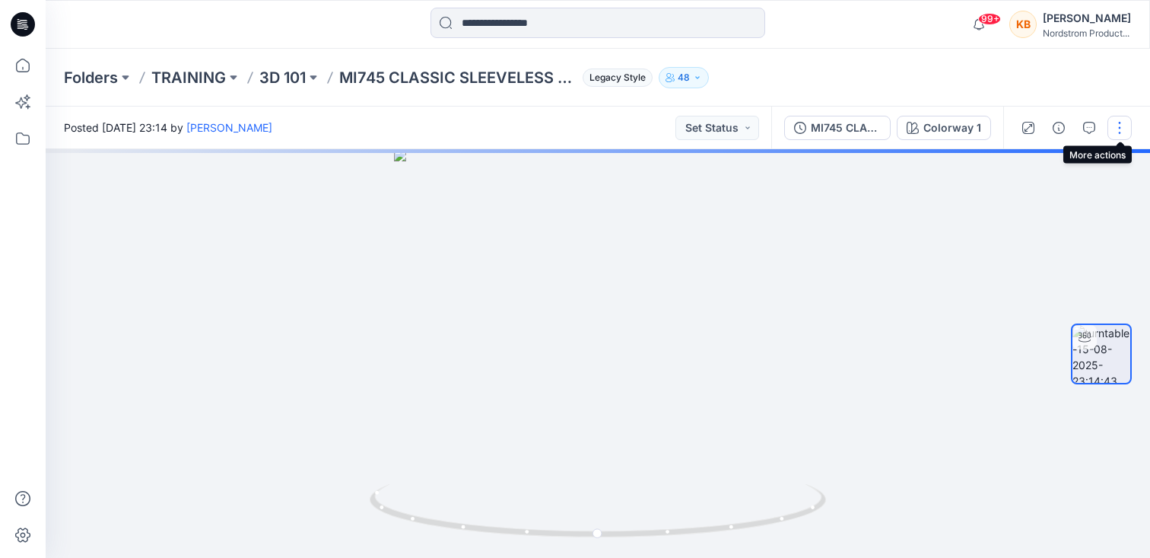
click at [1118, 121] on button "button" at bounding box center [1119, 128] width 24 height 24
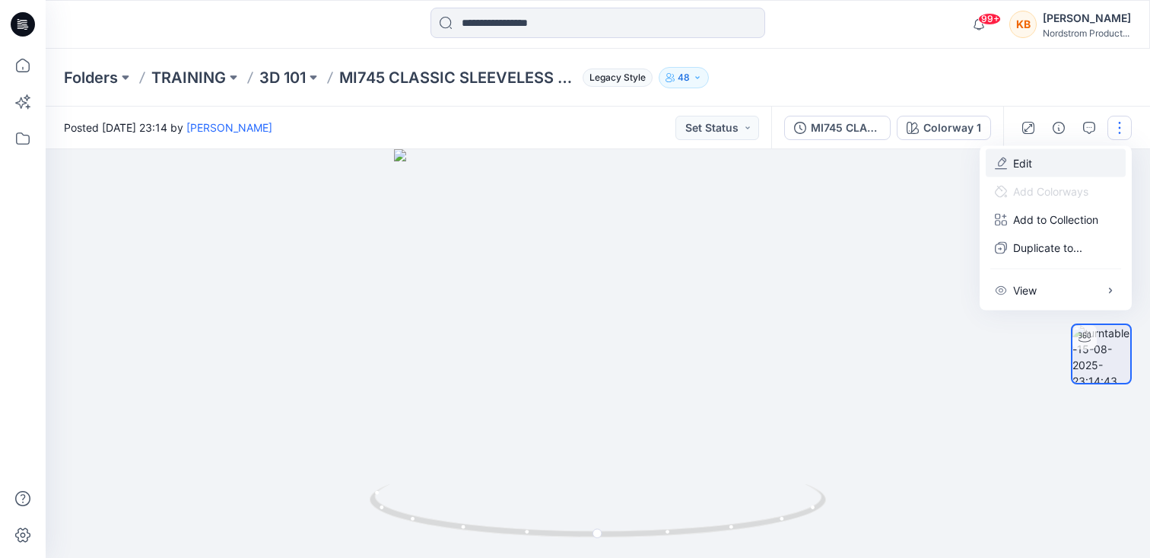
click at [1028, 161] on p "Edit" at bounding box center [1022, 163] width 19 height 16
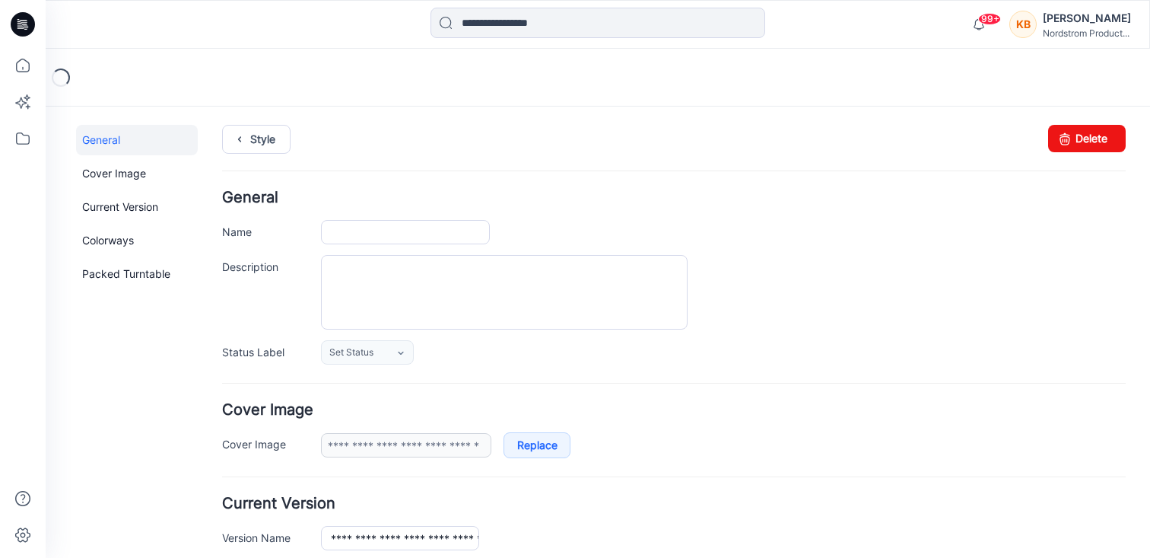
type input "**********"
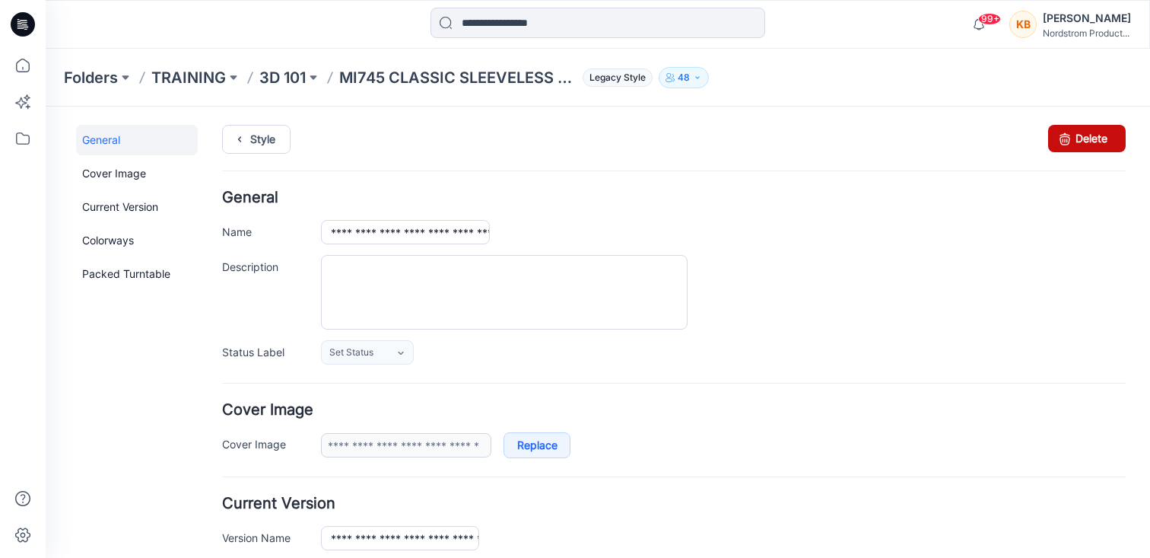
click at [1067, 138] on link "Delete" at bounding box center [1087, 138] width 78 height 27
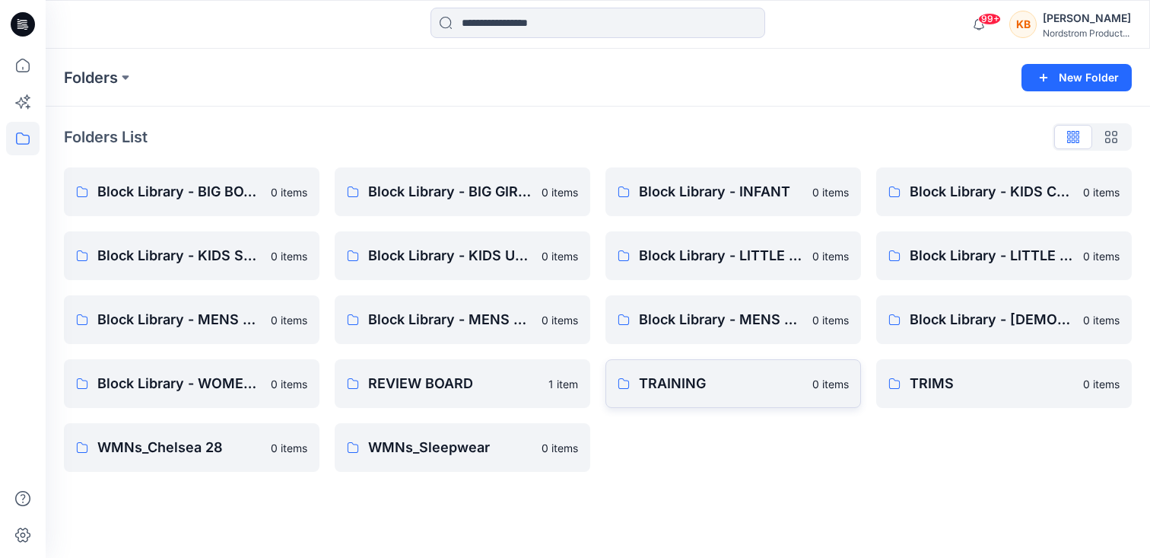
click at [648, 389] on p "TRAINING" at bounding box center [721, 383] width 164 height 21
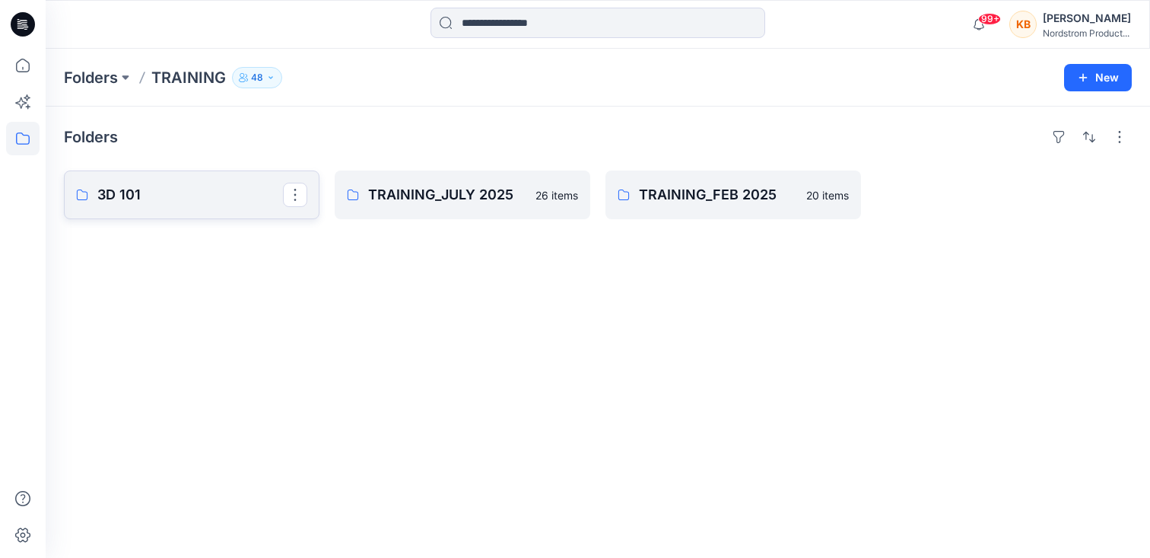
click at [116, 189] on p "3D 101" at bounding box center [190, 194] width 186 height 21
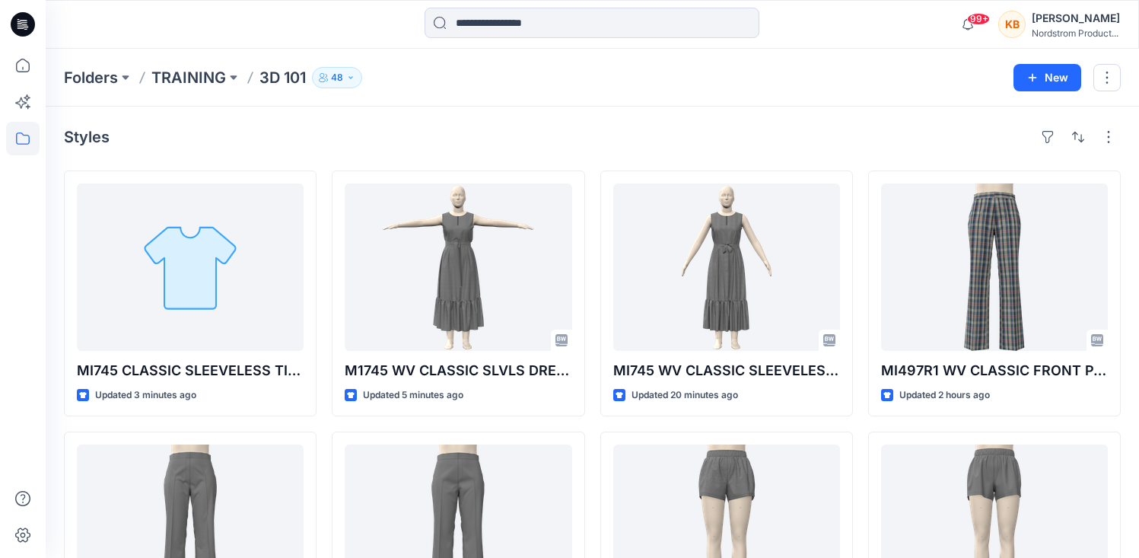
click at [325, 165] on div "Styles MI745 CLASSIC SLEEVELESS TIER DRESS Updated 3 minutes ago MI497R1 WV CLA…" at bounding box center [592, 558] width 1093 height 904
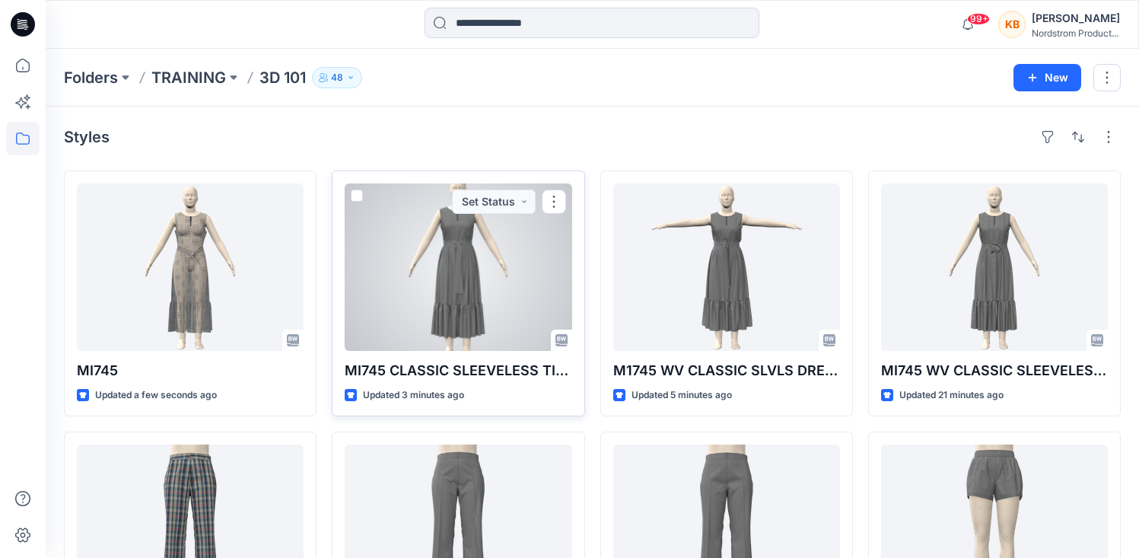
click at [512, 264] on div at bounding box center [458, 266] width 227 height 167
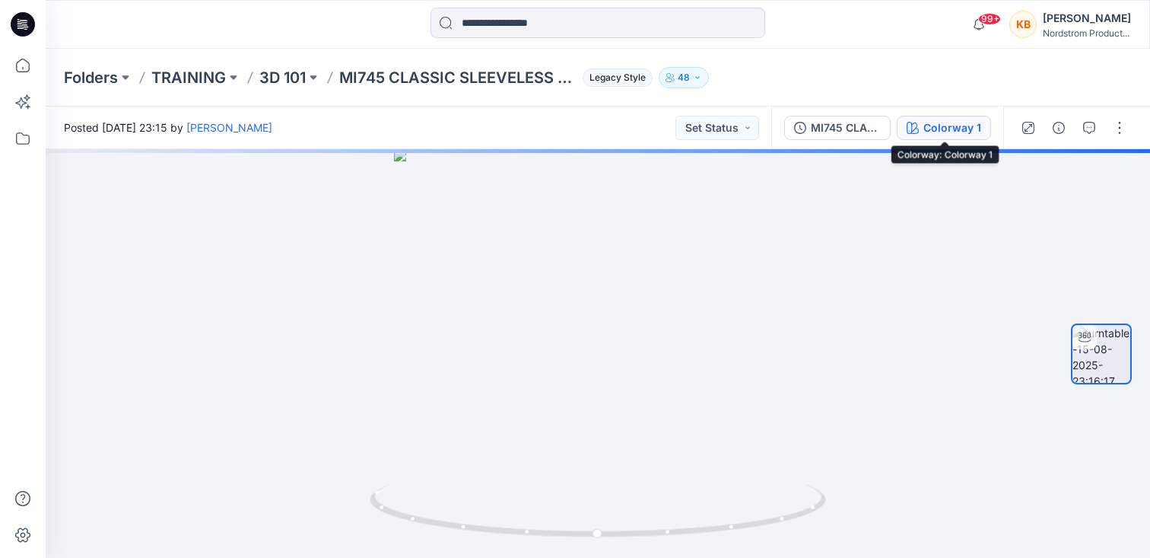
click at [967, 133] on div "Colorway 1" at bounding box center [952, 127] width 58 height 17
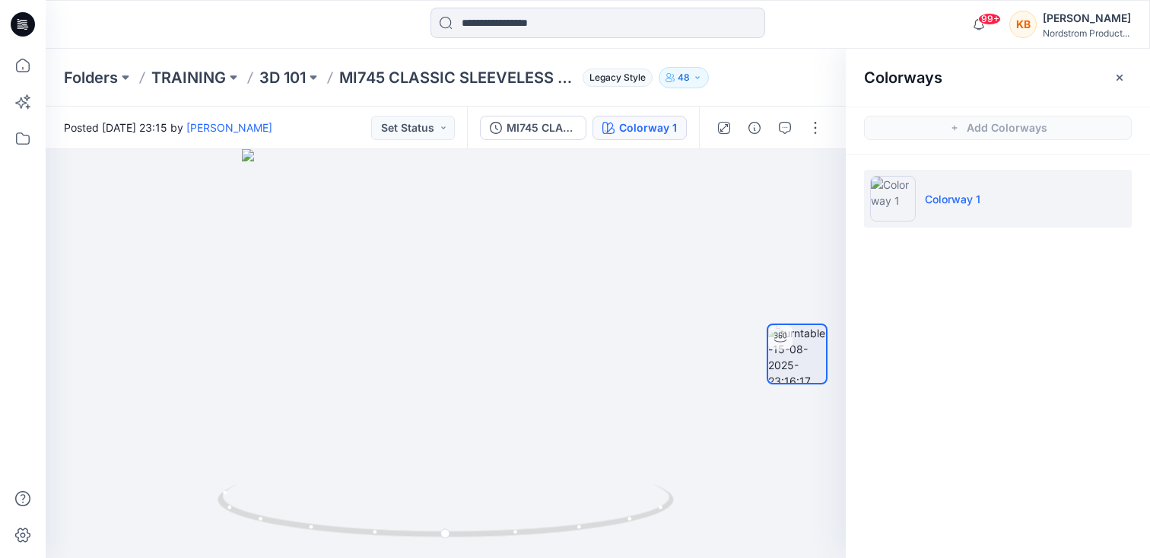
click at [900, 32] on div "99+ Notifications Lizzie Jones shared MI745 in 3D 101 (Unknown) 2 minutes ago L…" at bounding box center [598, 24] width 1104 height 33
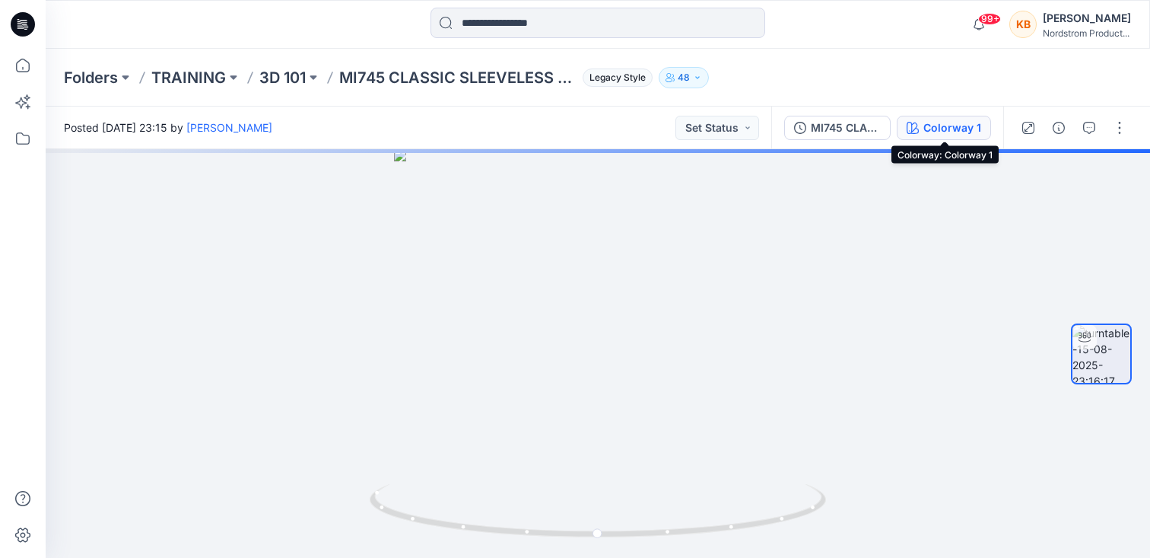
click at [961, 131] on div "Colorway 1" at bounding box center [952, 127] width 58 height 17
click at [955, 125] on div "Colorway 1" at bounding box center [952, 127] width 58 height 17
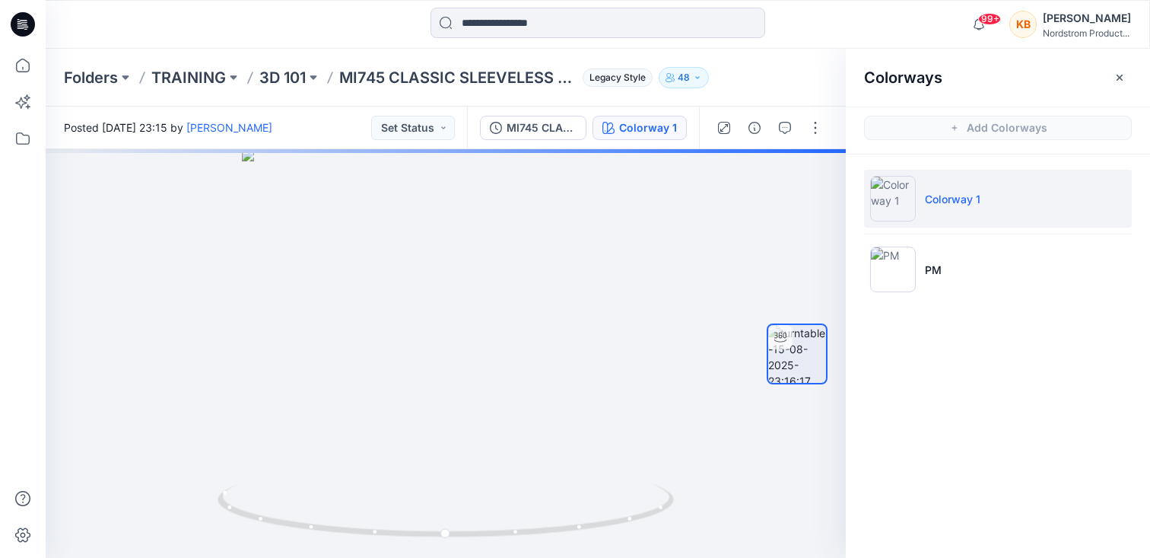
click at [988, 362] on div "Colorways Add Colorways Colorway 1 PM" at bounding box center [998, 303] width 304 height 509
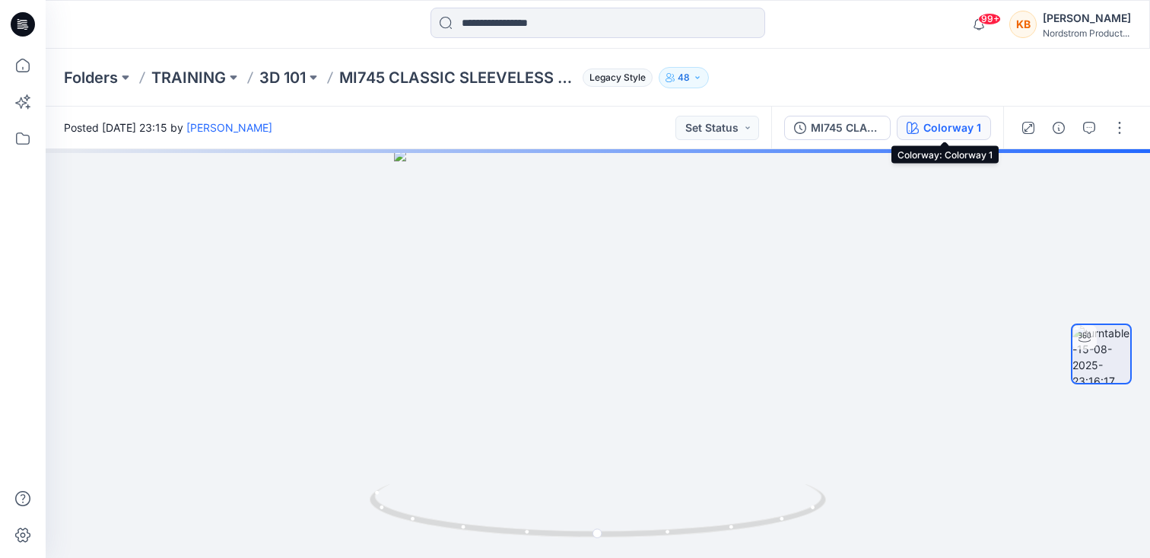
click at [952, 134] on div "Colorway 1" at bounding box center [952, 127] width 58 height 17
click at [935, 130] on div "Colorway 1" at bounding box center [952, 127] width 58 height 17
click at [936, 125] on div "Colorway 1" at bounding box center [952, 127] width 58 height 17
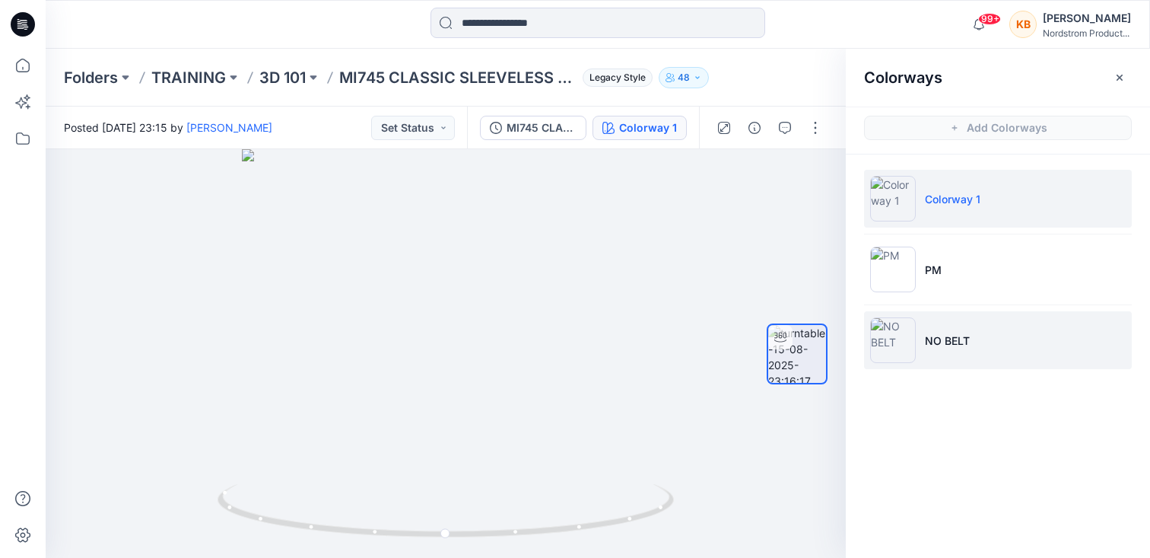
click at [948, 339] on p "NO BELT" at bounding box center [947, 340] width 45 height 16
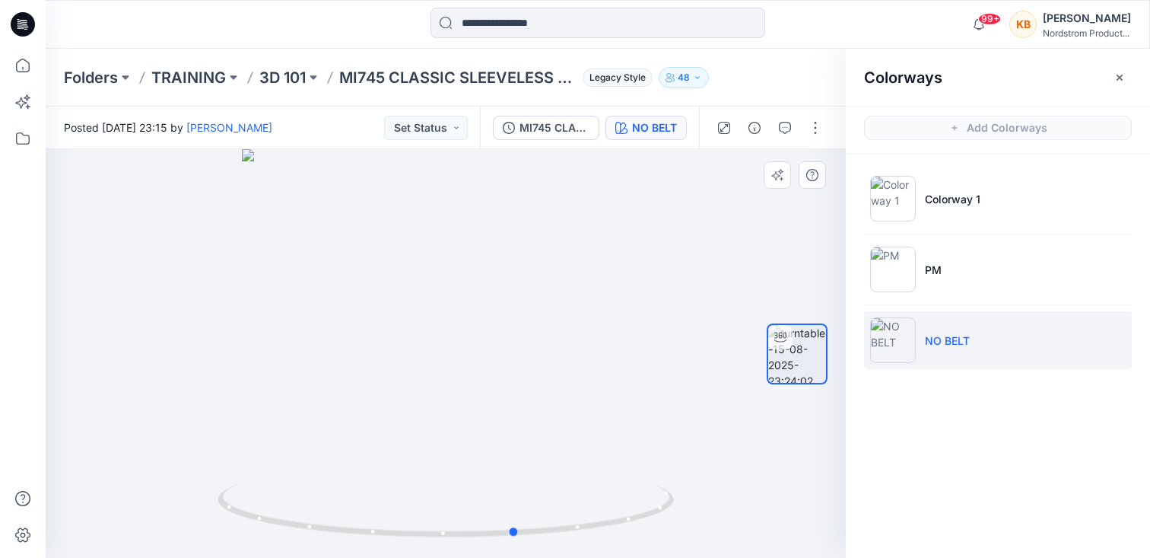
drag, startPoint x: 660, startPoint y: 392, endPoint x: 275, endPoint y: 365, distance: 386.5
click at [275, 365] on div at bounding box center [446, 353] width 800 height 408
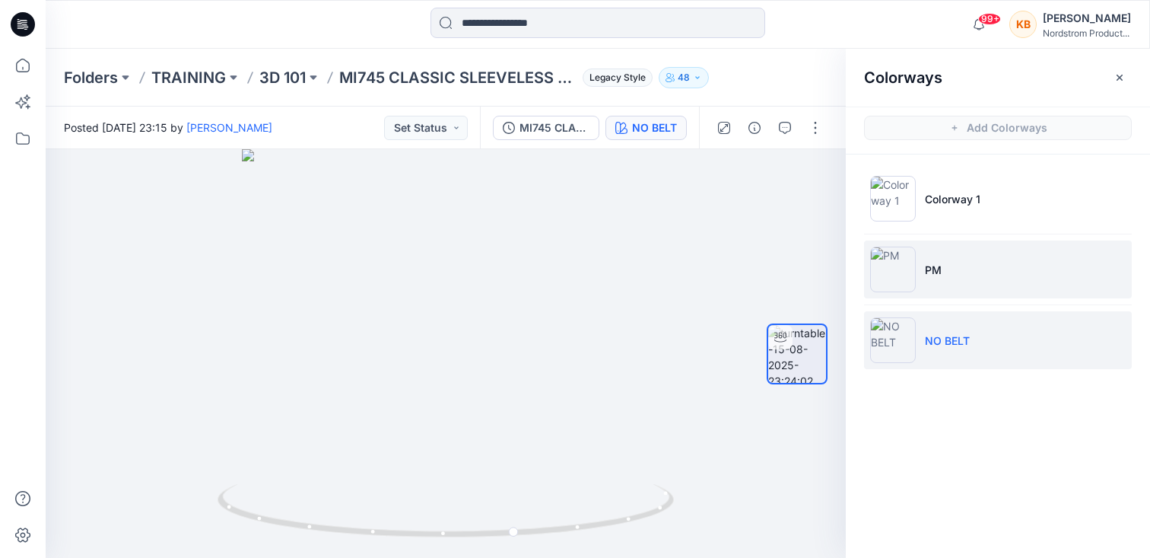
click at [944, 268] on li "PM" at bounding box center [998, 269] width 268 height 58
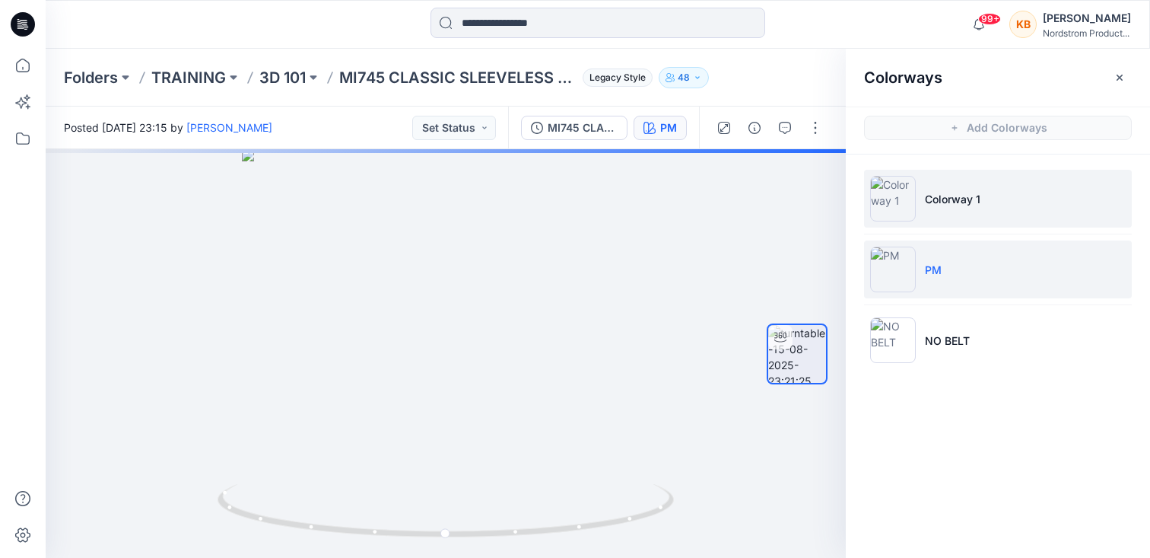
click at [961, 199] on p "Colorway 1" at bounding box center [953, 199] width 56 height 16
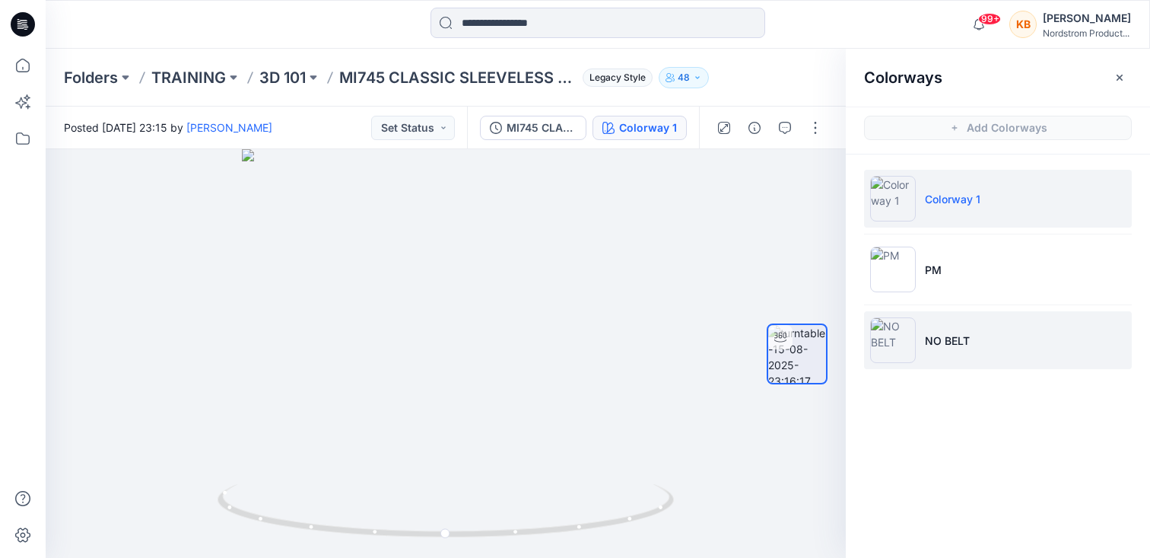
click at [960, 342] on p "NO BELT" at bounding box center [947, 340] width 45 height 16
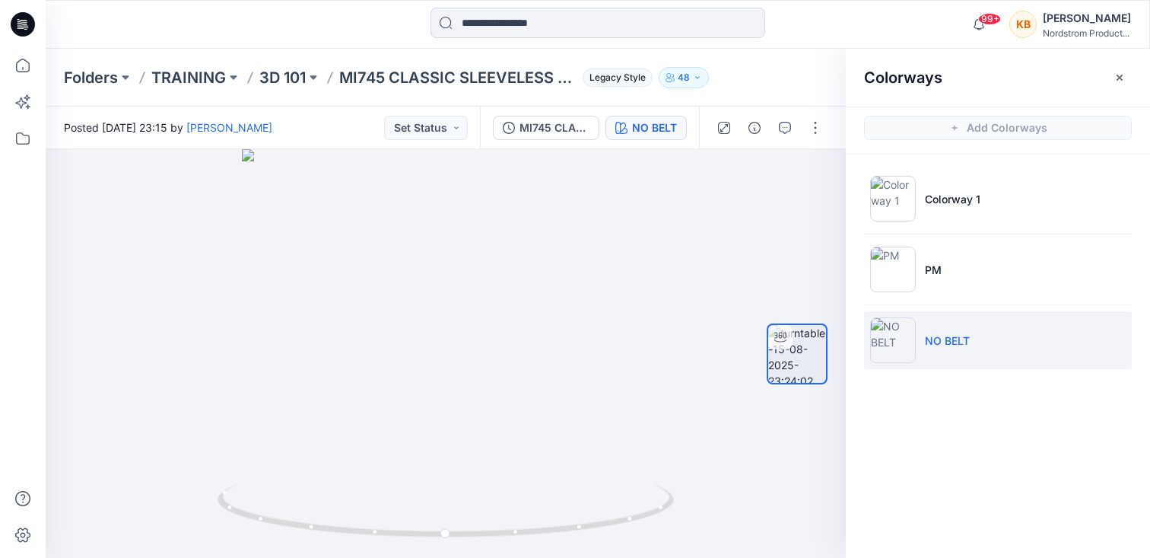
click at [1002, 436] on div "Colorways Add Colorways Colorway 1 PM NO BELT" at bounding box center [998, 303] width 304 height 509
